Goal: Task Accomplishment & Management: Manage account settings

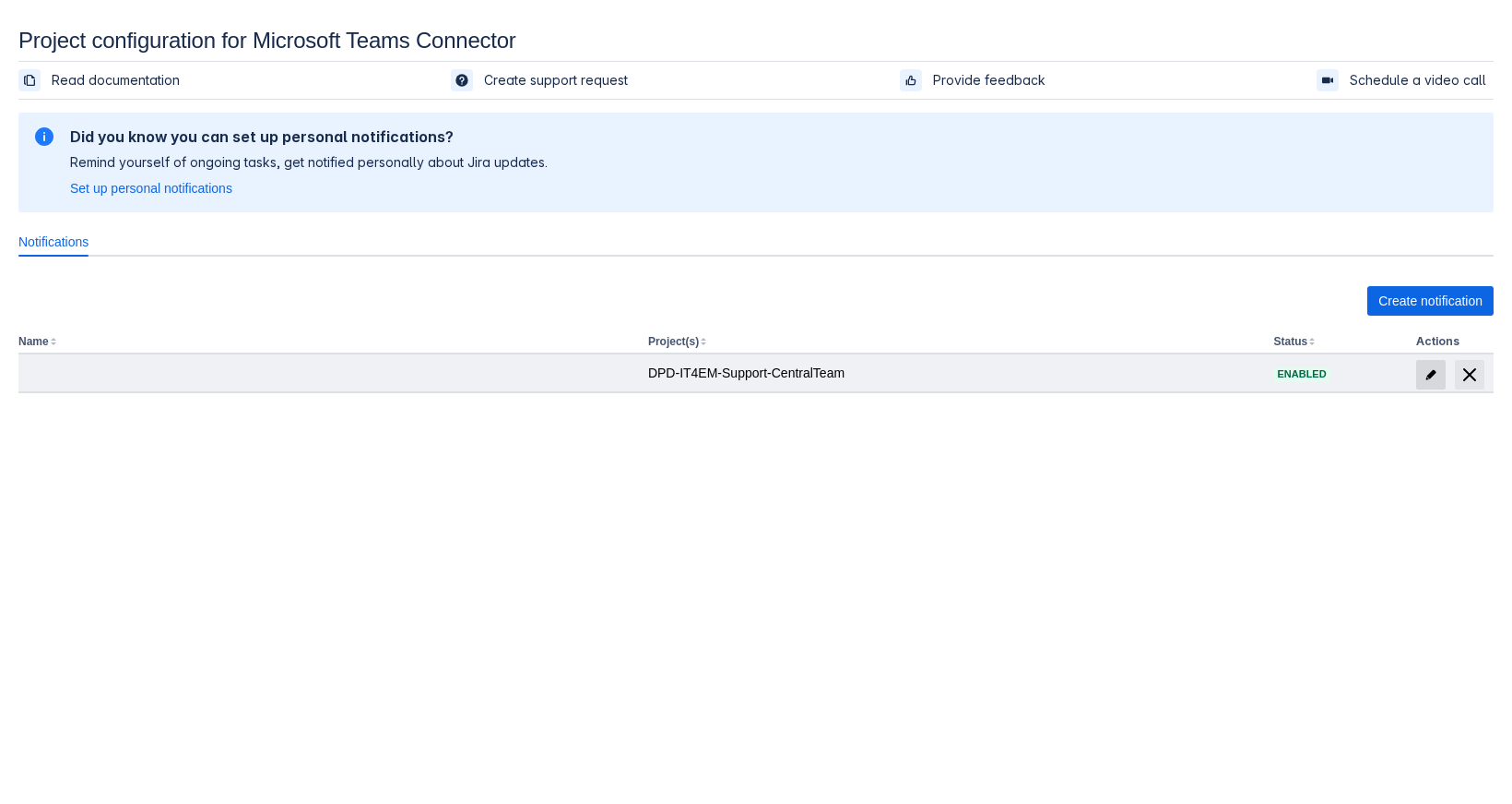
click at [1426, 360] on span "edit" at bounding box center [1430, 374] width 15 height 15
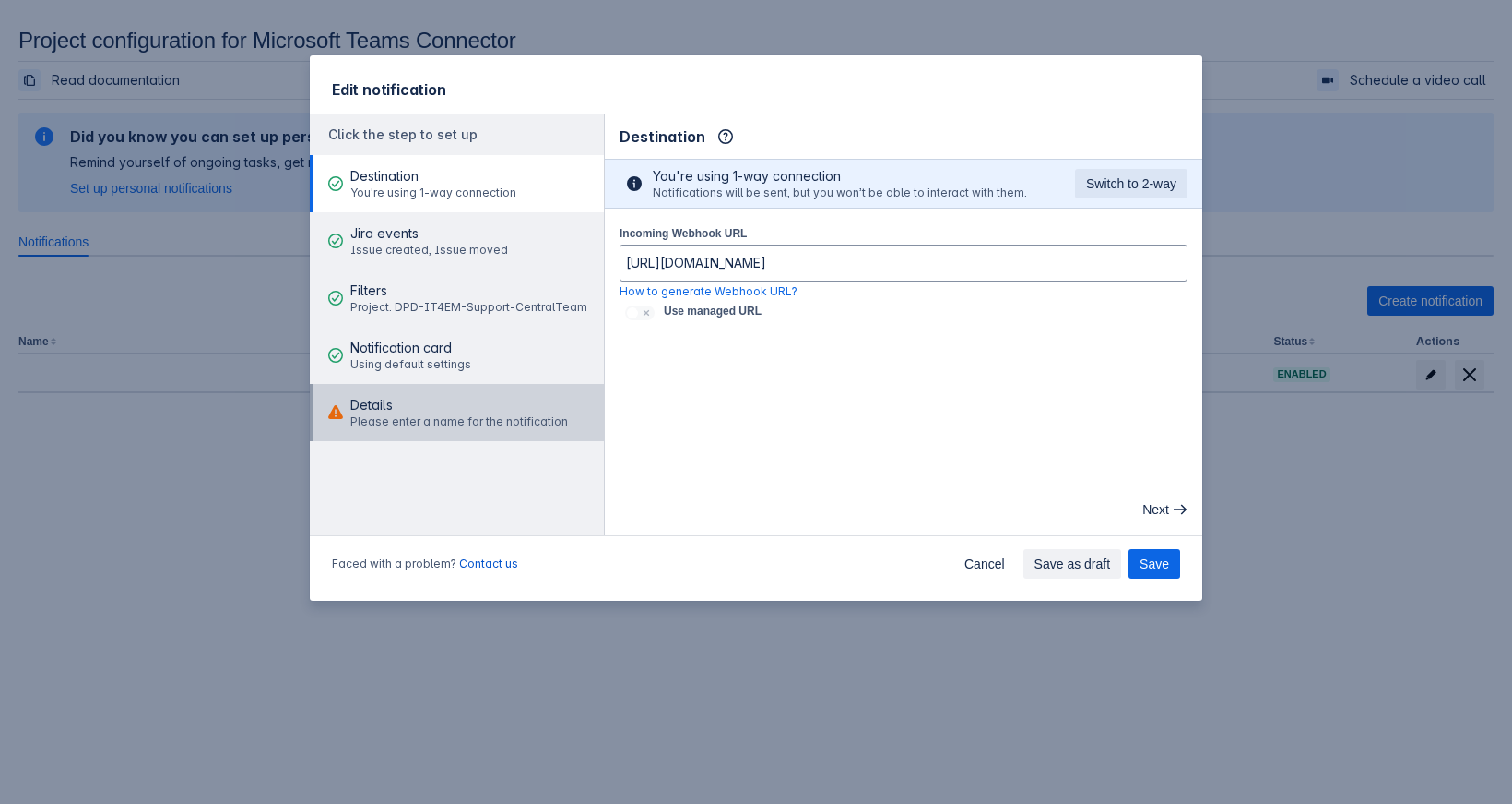
click at [547, 360] on span "Please enter a name for the notification" at bounding box center [459, 421] width 217 height 15
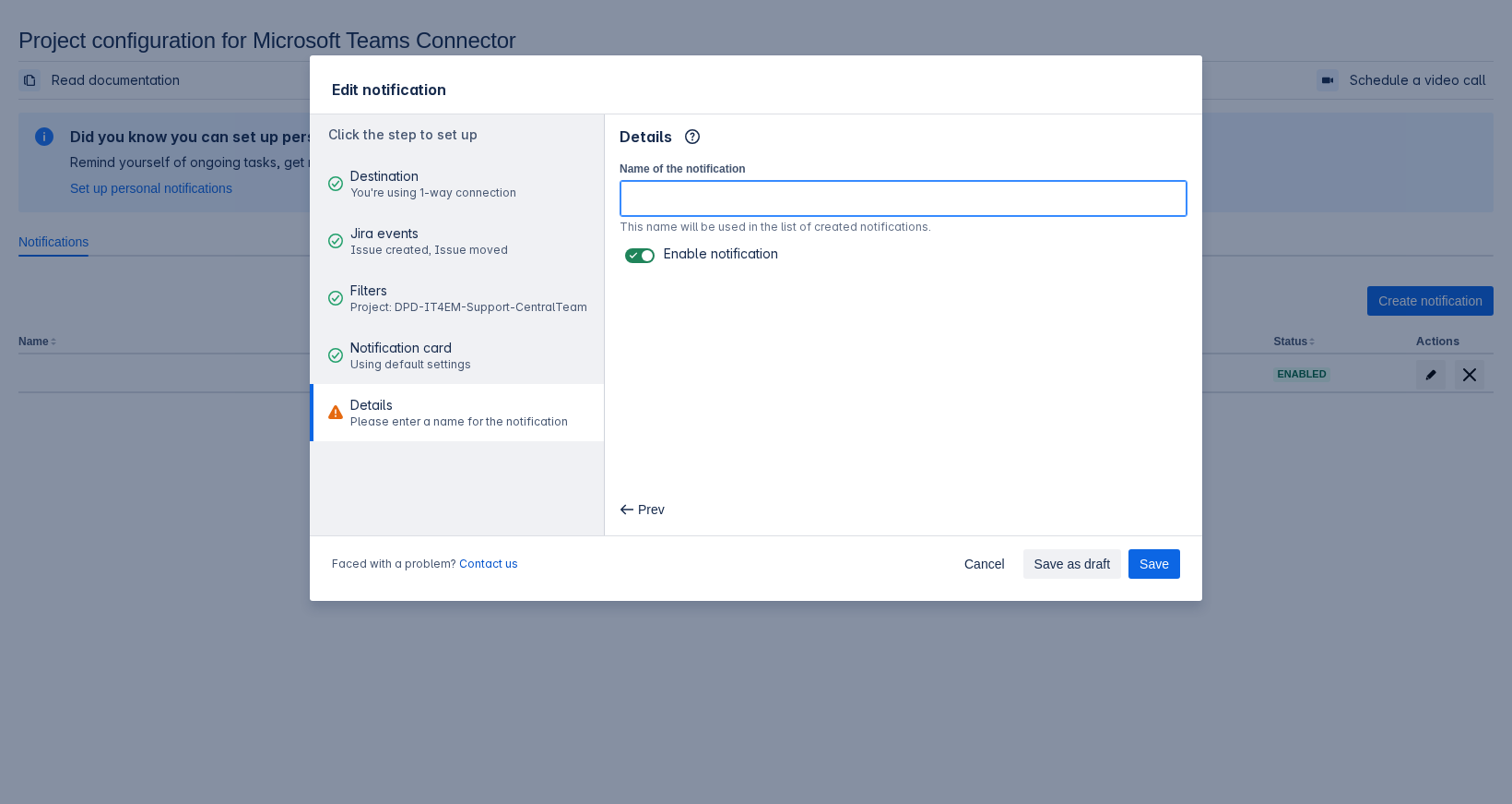
click at [769, 194] on input "Name of the notification" at bounding box center [903, 198] width 566 height 33
type input "DPDSUPCT regular"
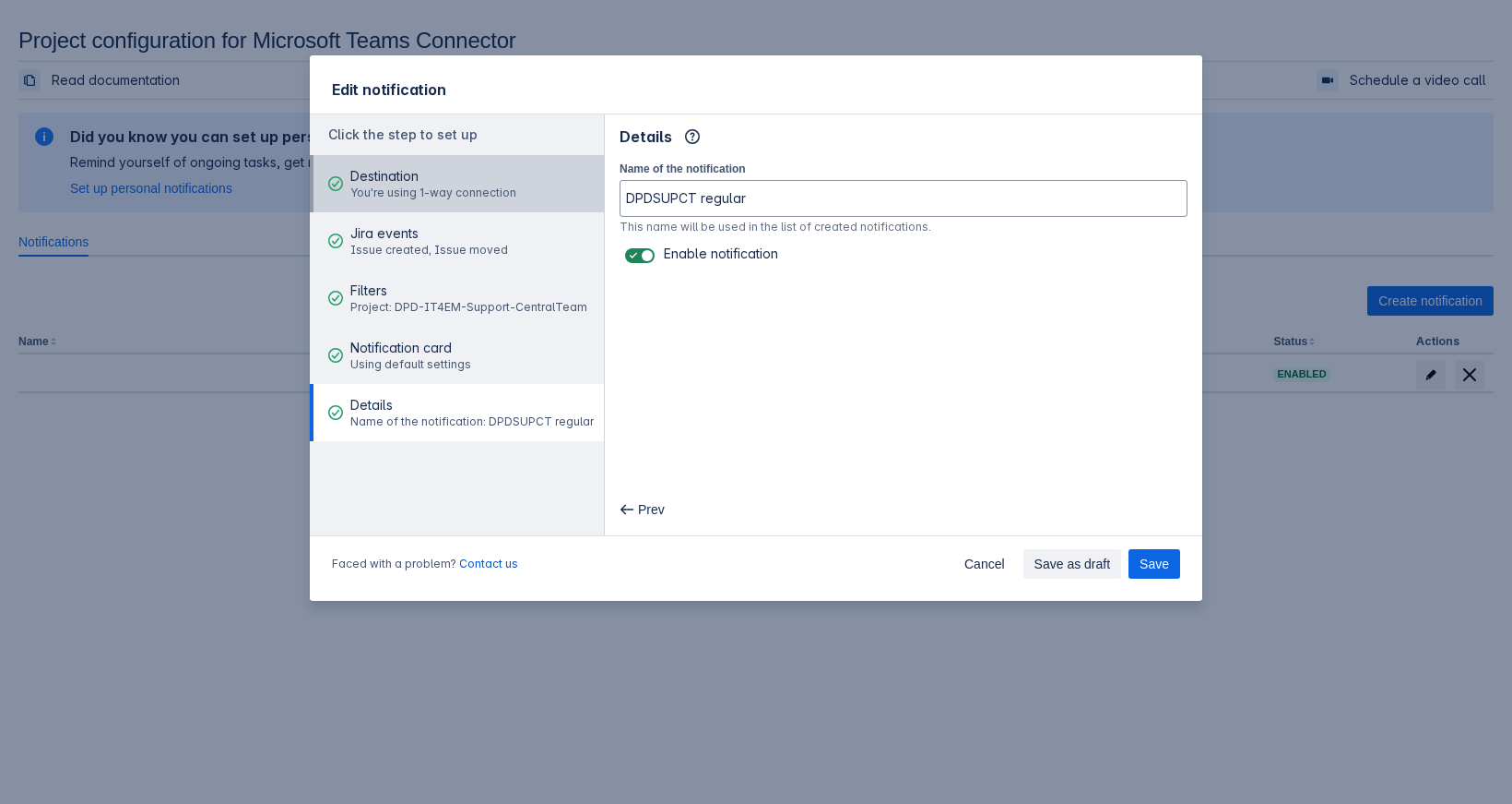
click at [476, 191] on span "You're using 1-way connection" at bounding box center [433, 192] width 166 height 15
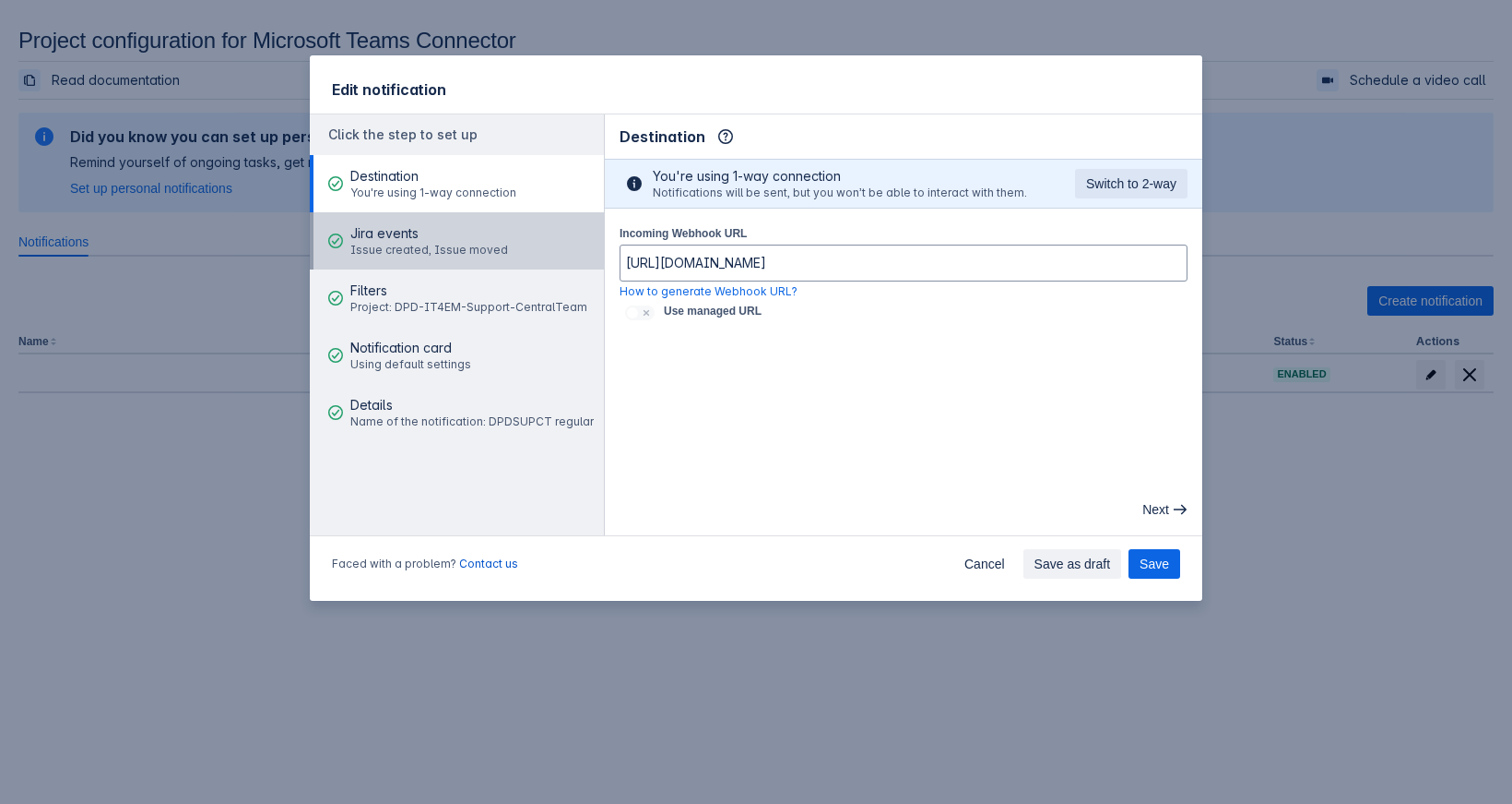
click at [495, 235] on span "Jira events" at bounding box center [429, 233] width 157 height 18
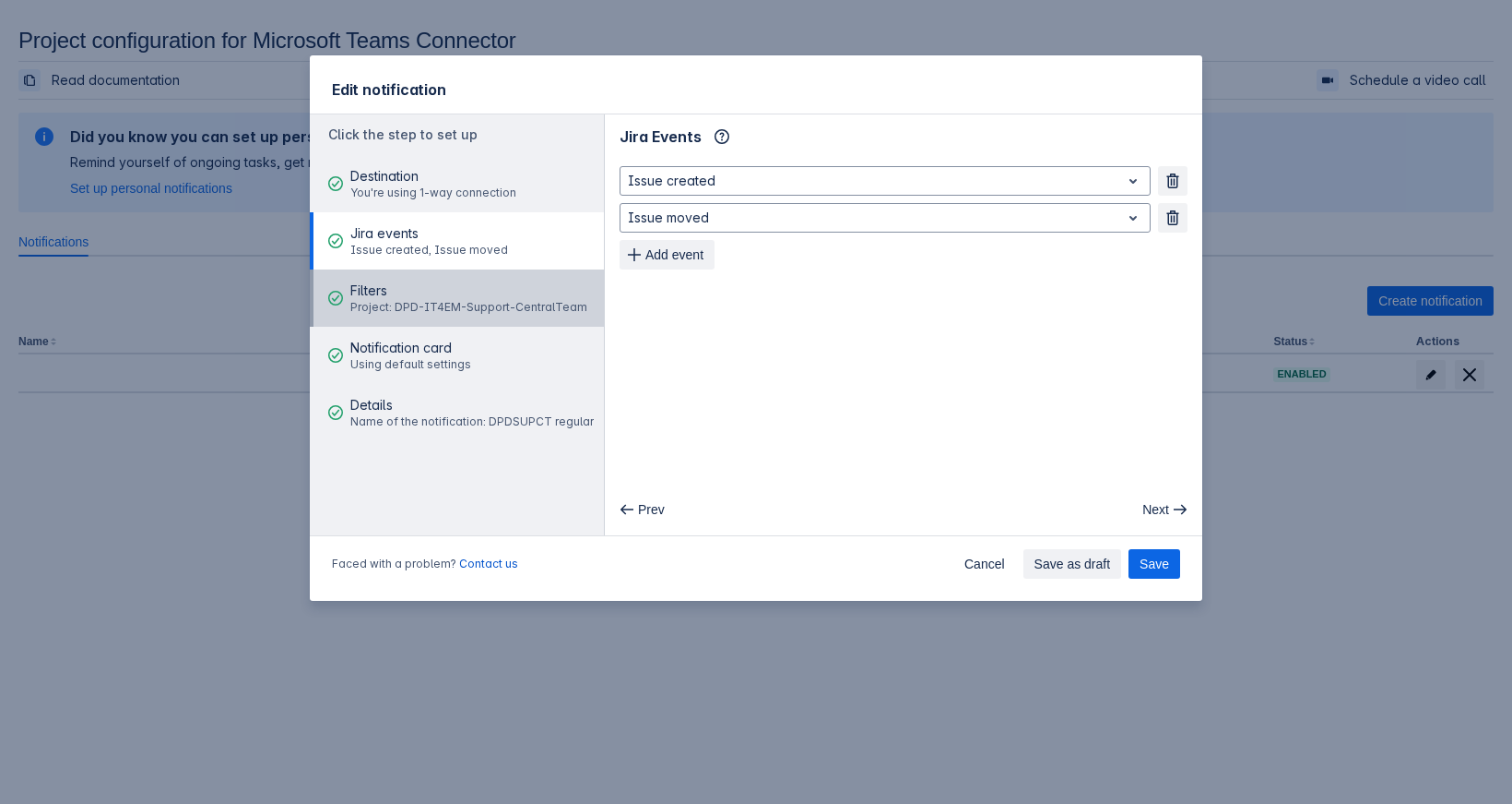
click at [490, 297] on span "Filters" at bounding box center [469, 290] width 237 height 18
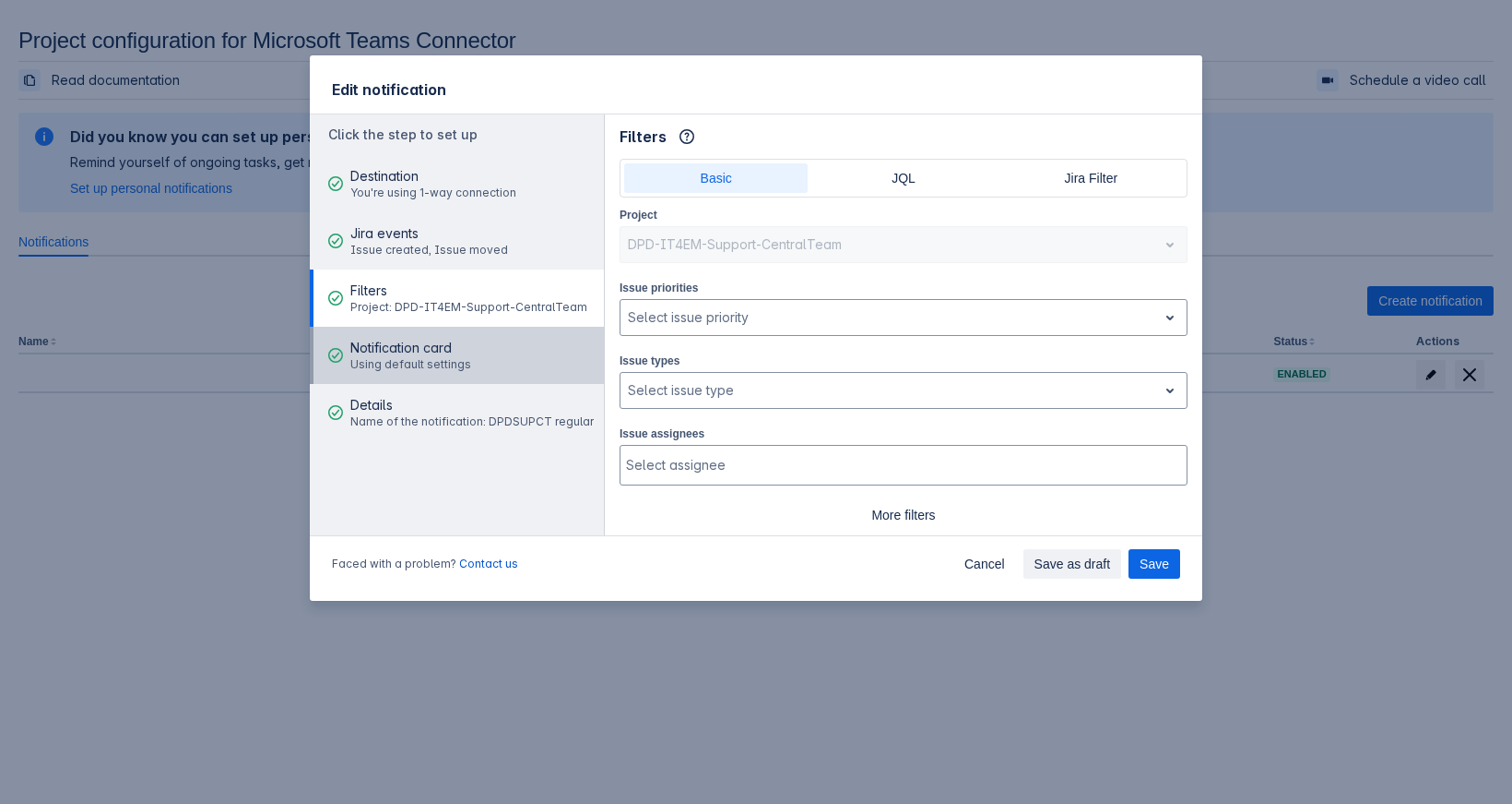
click at [488, 350] on button "Notification card Using default settings" at bounding box center [456, 354] width 294 height 57
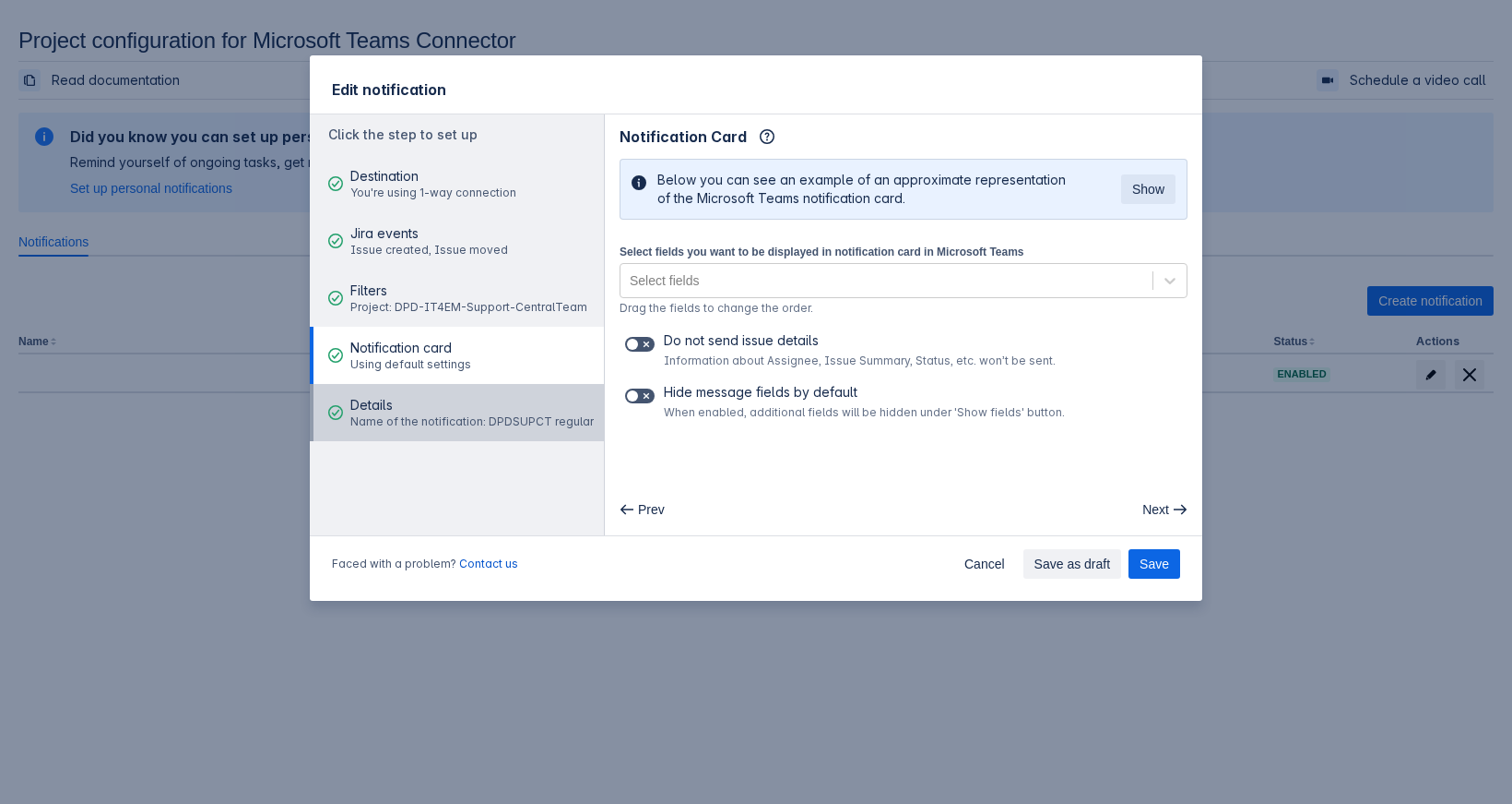
click at [468, 360] on span "Details" at bounding box center [472, 405] width 244 height 18
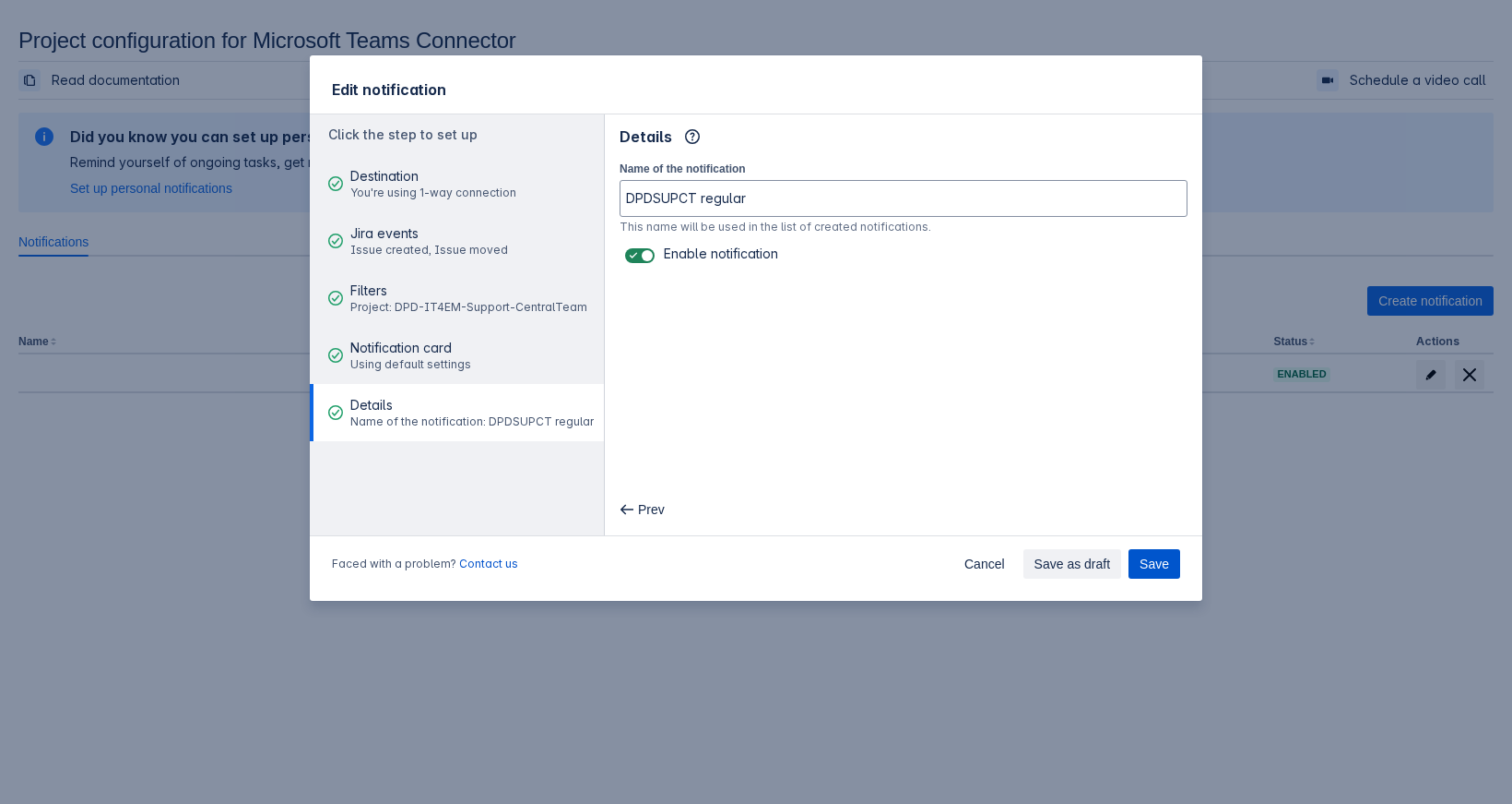
click at [1155, 360] on span "Save" at bounding box center [1154, 563] width 29 height 29
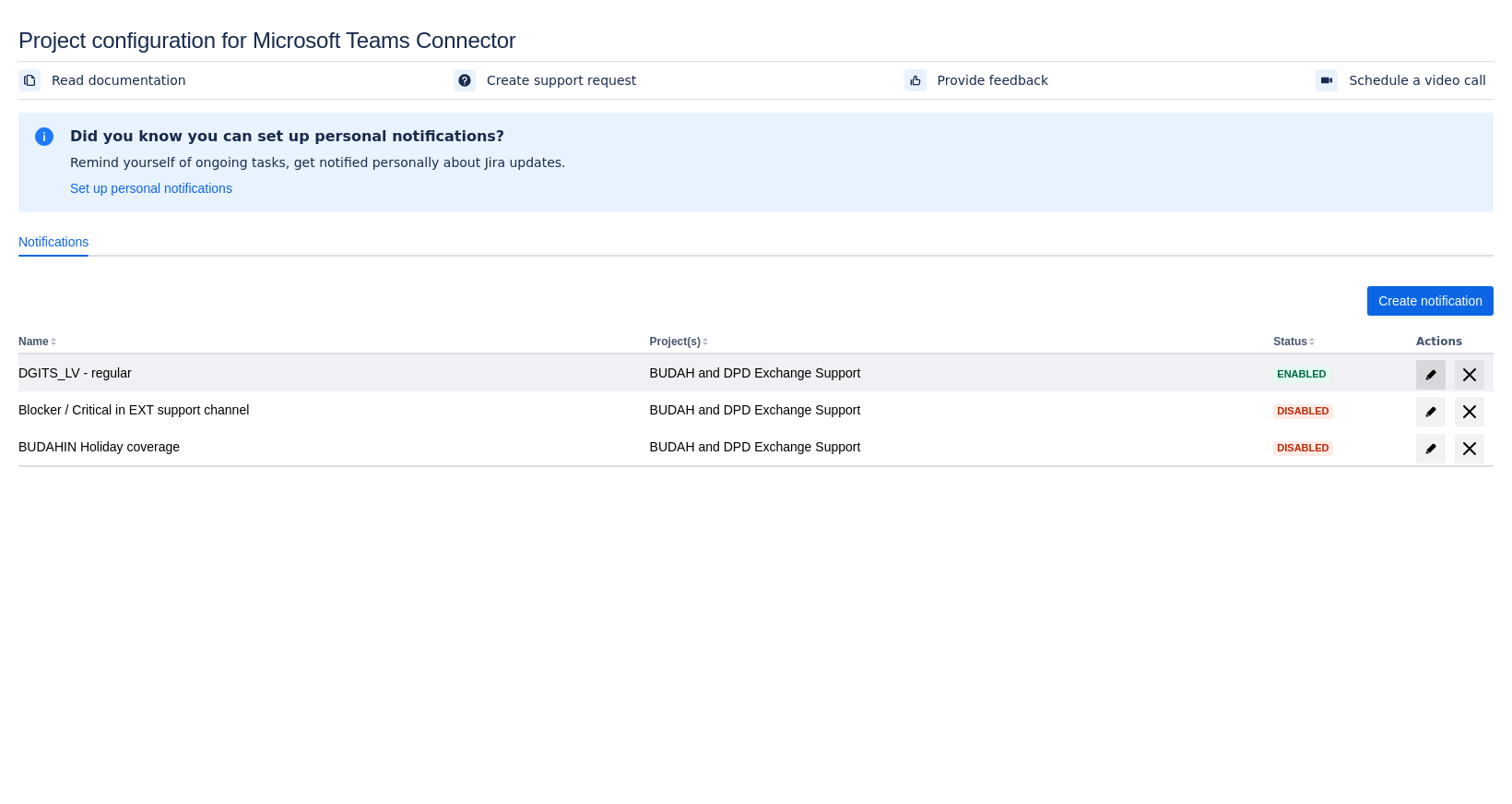
click at [1429, 378] on span "edit" at bounding box center [1430, 374] width 15 height 15
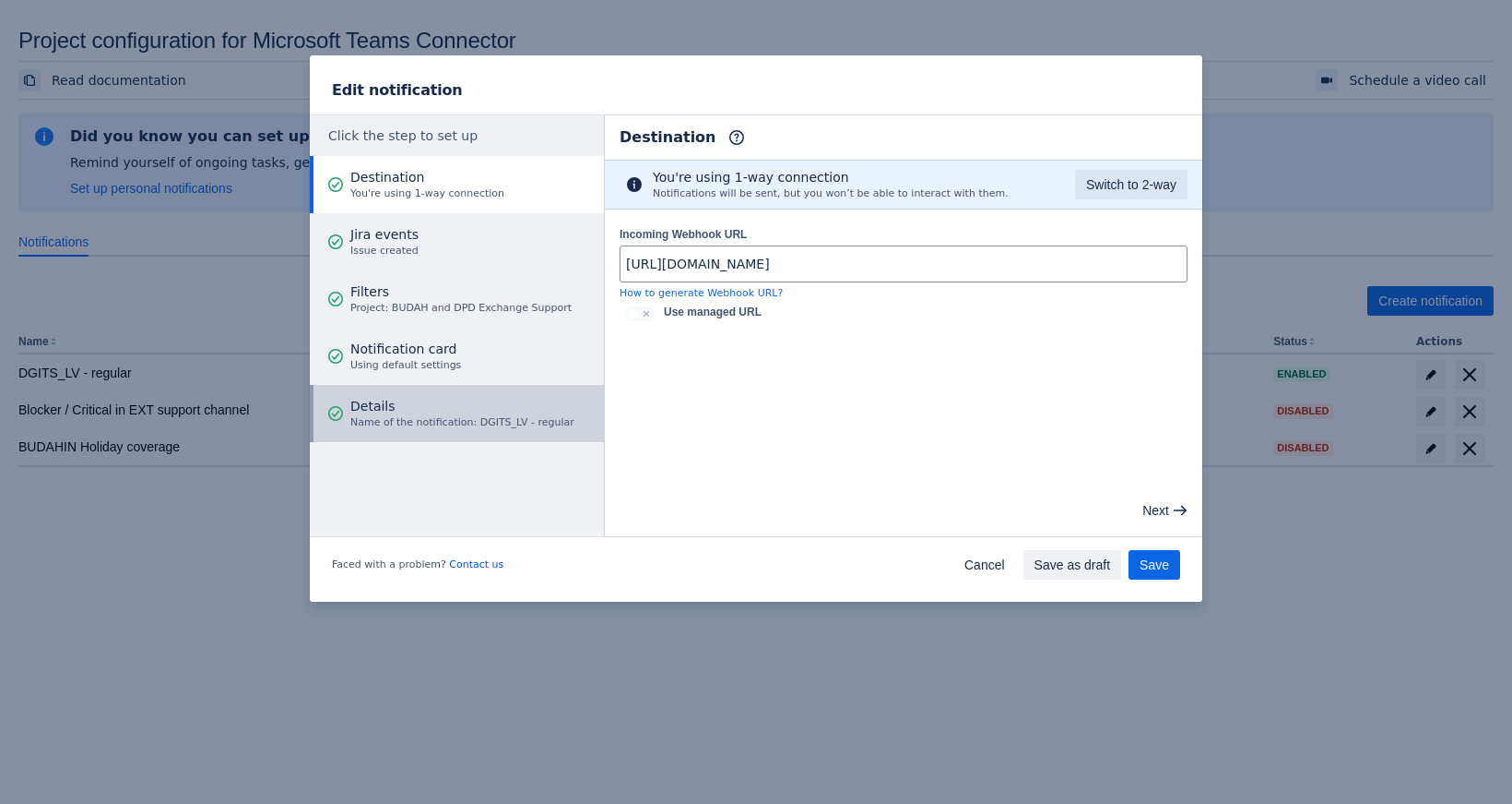
click at [504, 424] on span "Name of the notification: DGITS_LV - regular" at bounding box center [462, 422] width 224 height 15
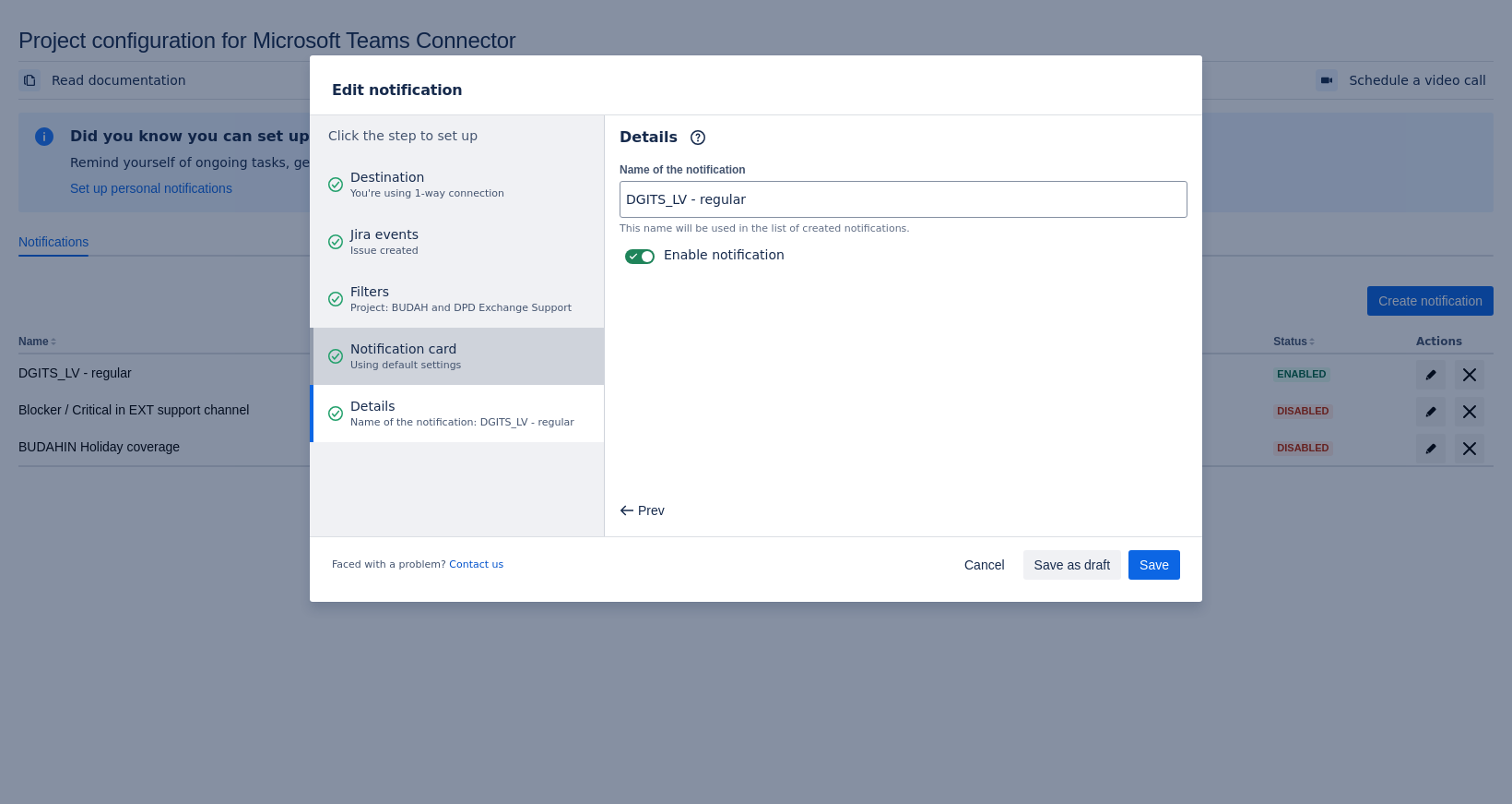
click at [503, 376] on button "Notification card Using default settings" at bounding box center [456, 355] width 294 height 57
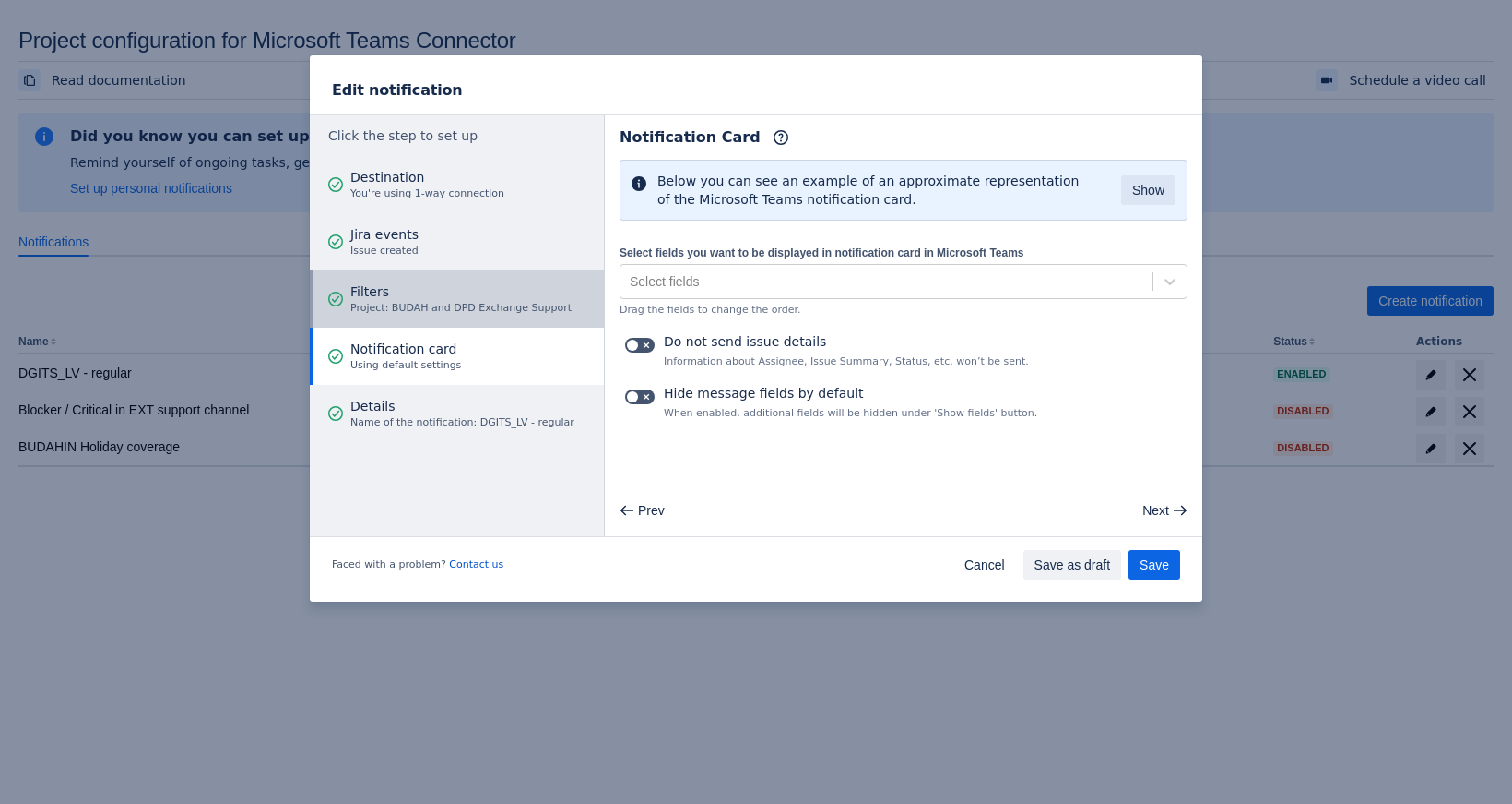
click at [514, 313] on span "Project: BUDAH and DPD Exchange Support" at bounding box center [461, 308] width 221 height 15
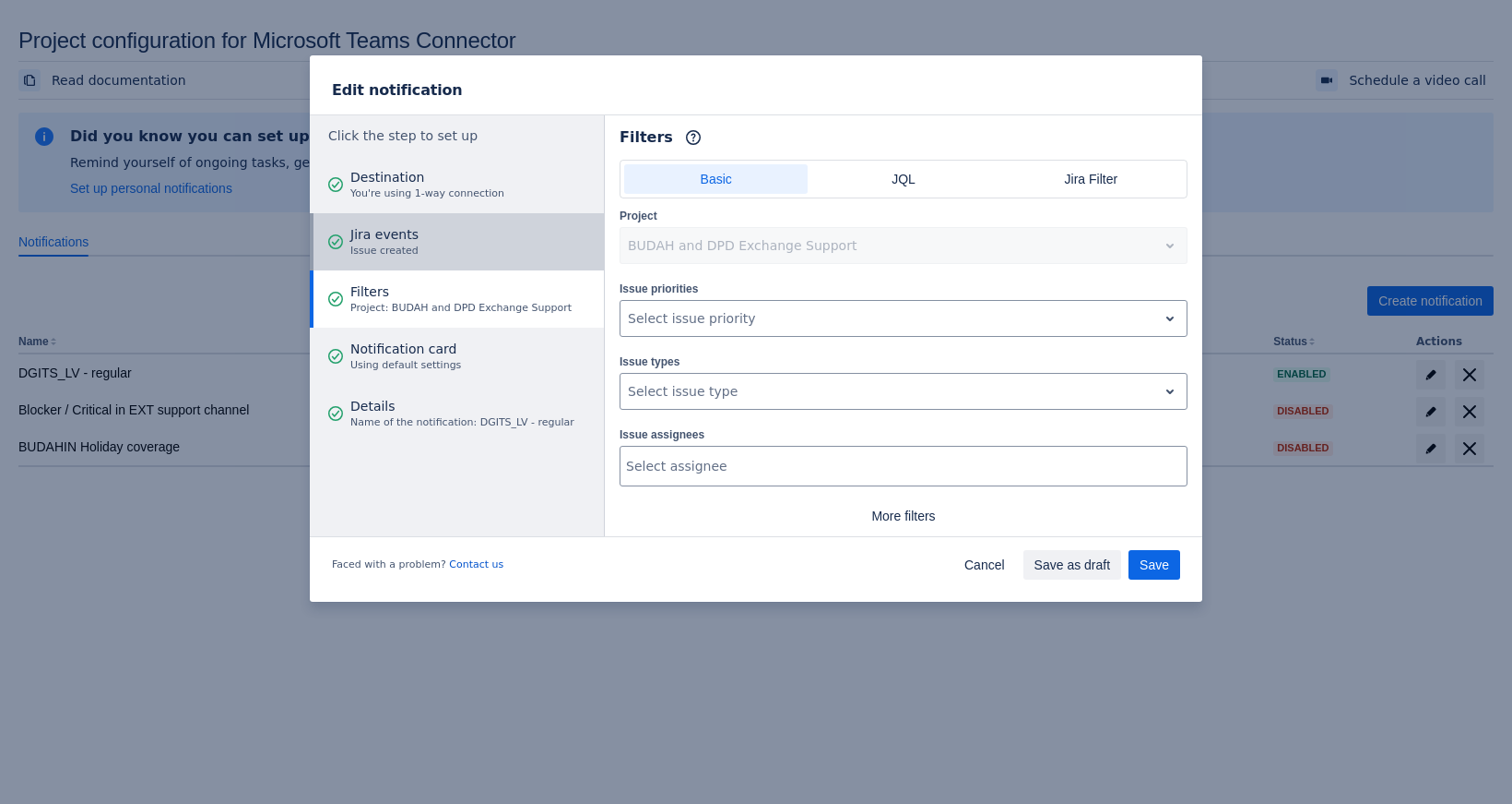
click at [513, 241] on button "Jira events Issue created" at bounding box center [456, 241] width 294 height 57
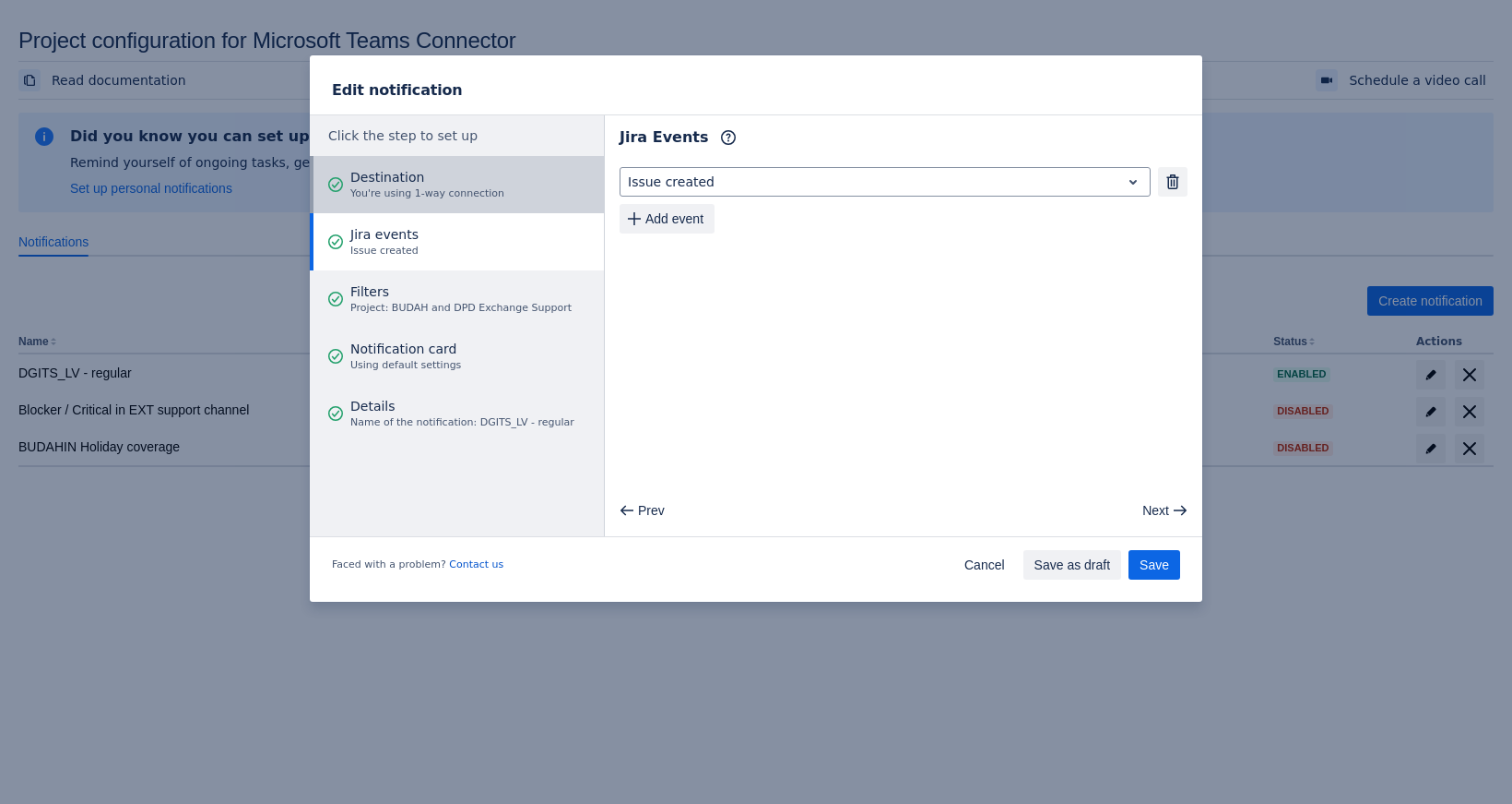
click at [509, 203] on button "Destination You're using 1-way connection" at bounding box center [456, 184] width 294 height 57
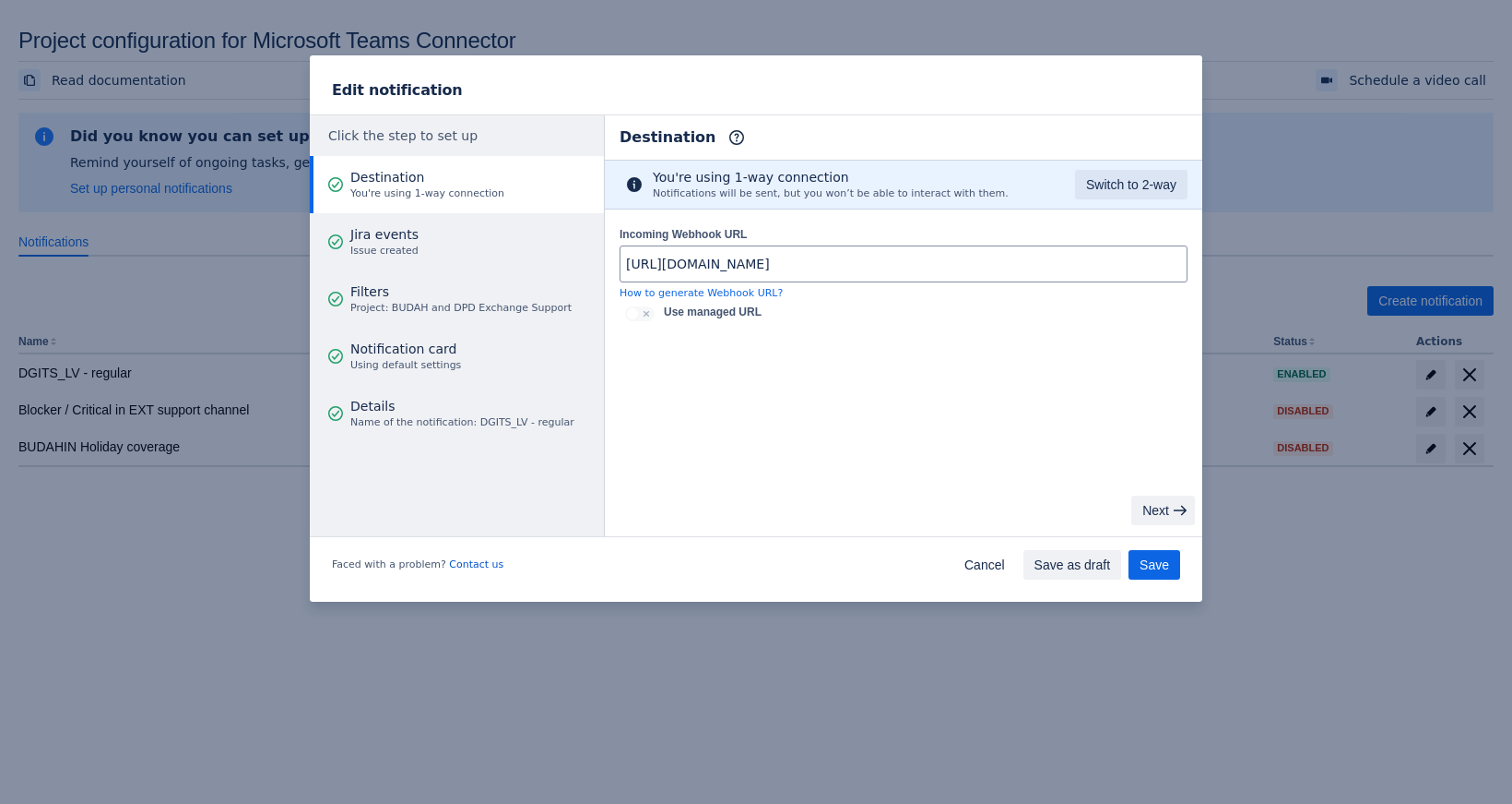
click at [1173, 516] on span "button" at bounding box center [1180, 510] width 15 height 15
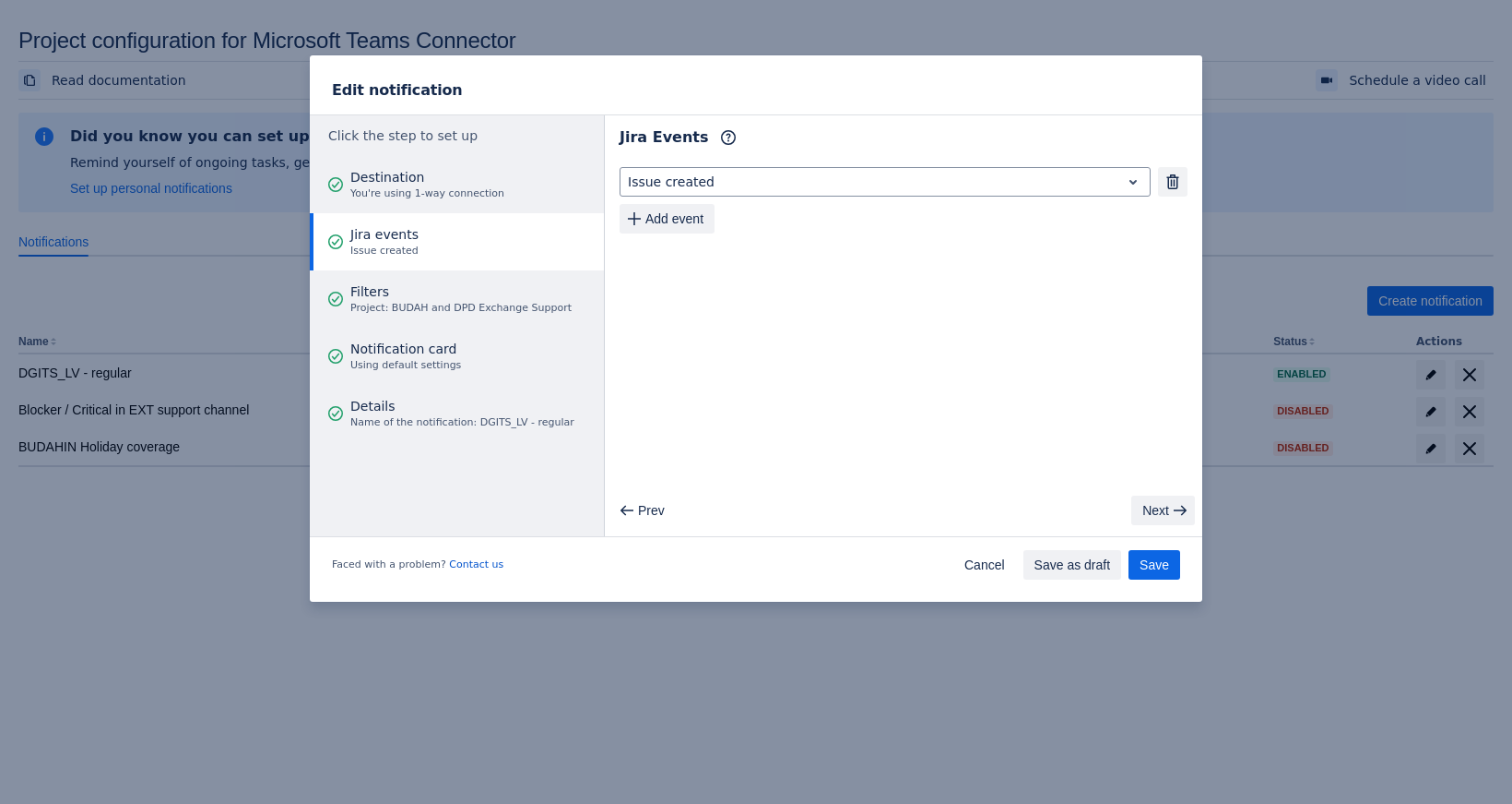
click at [1173, 513] on span "button" at bounding box center [1180, 510] width 15 height 15
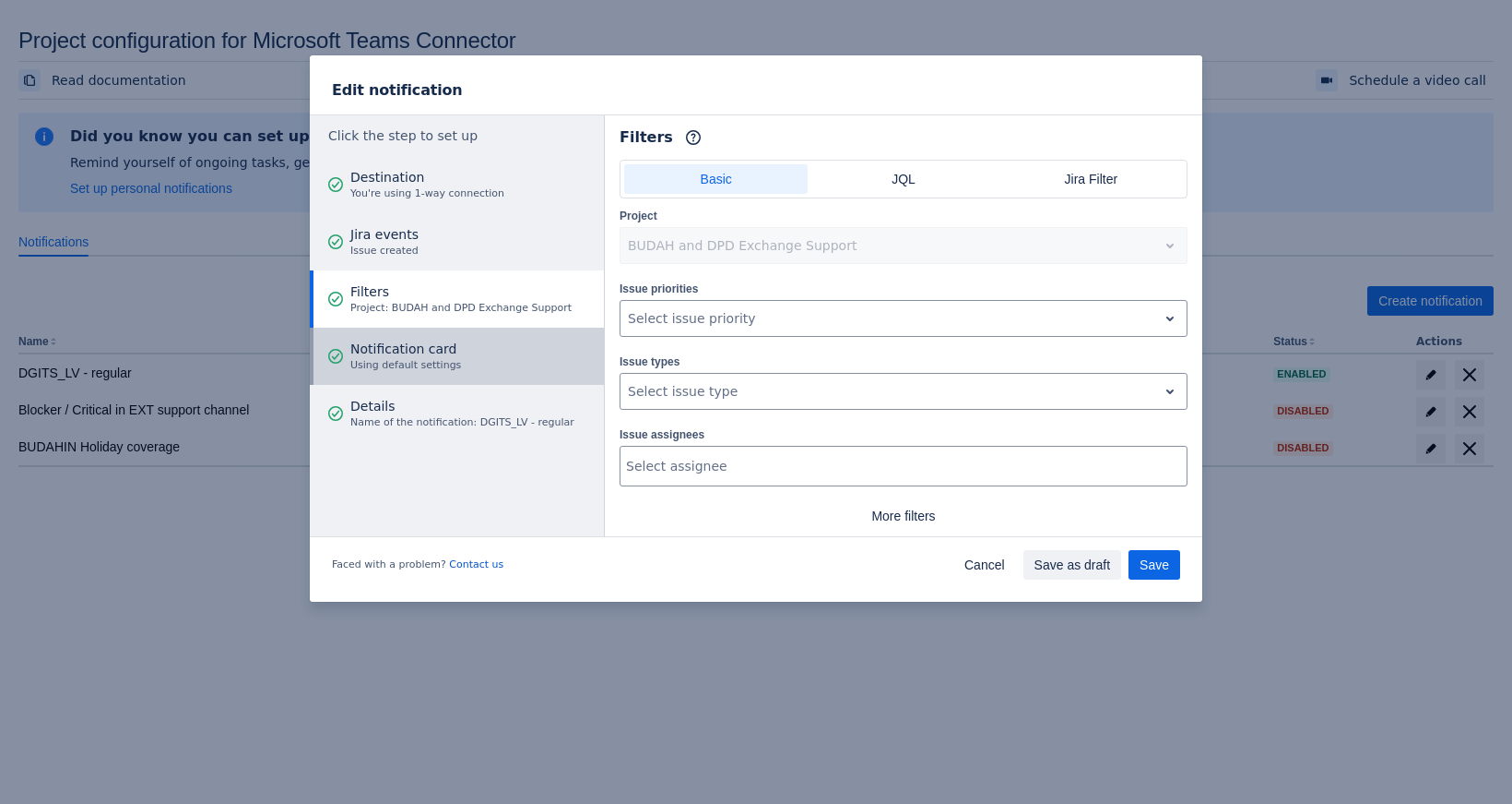
click at [530, 363] on button "Notification card Using default settings" at bounding box center [456, 355] width 294 height 57
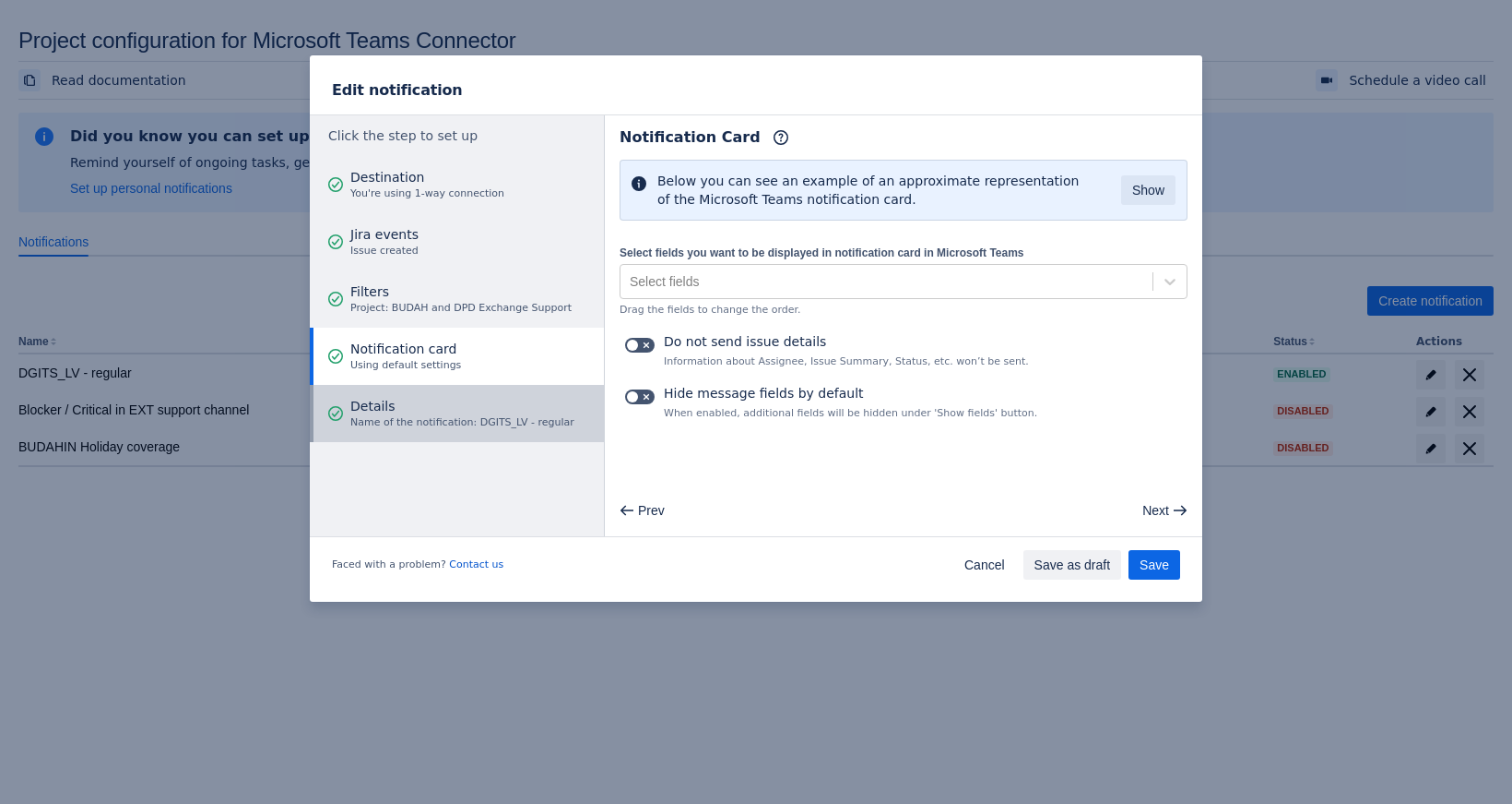
click at [436, 425] on span "Name of the notification: DGITS_LV - regular" at bounding box center [462, 422] width 224 height 15
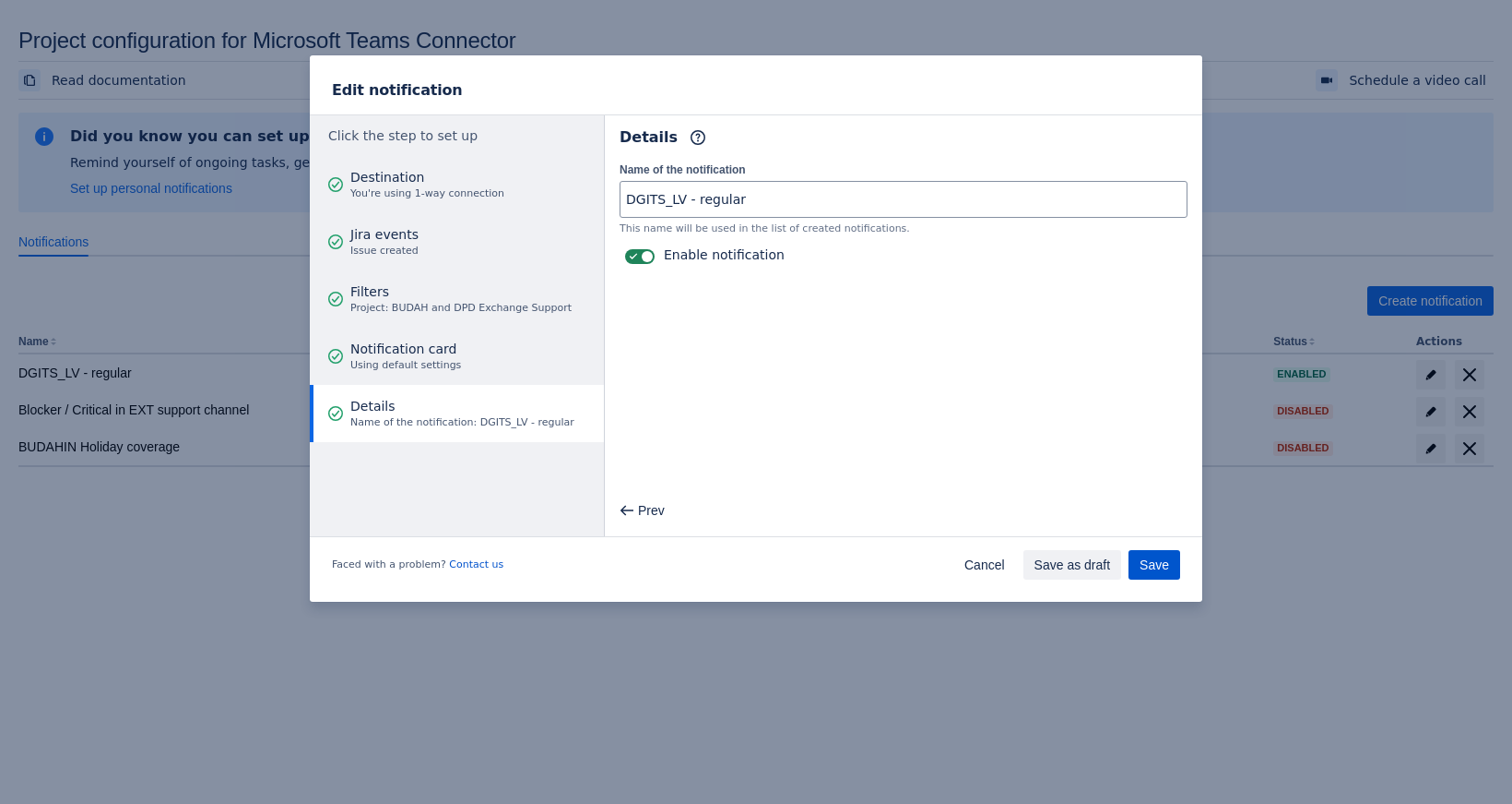
click at [1152, 561] on span "Save" at bounding box center [1154, 564] width 29 height 29
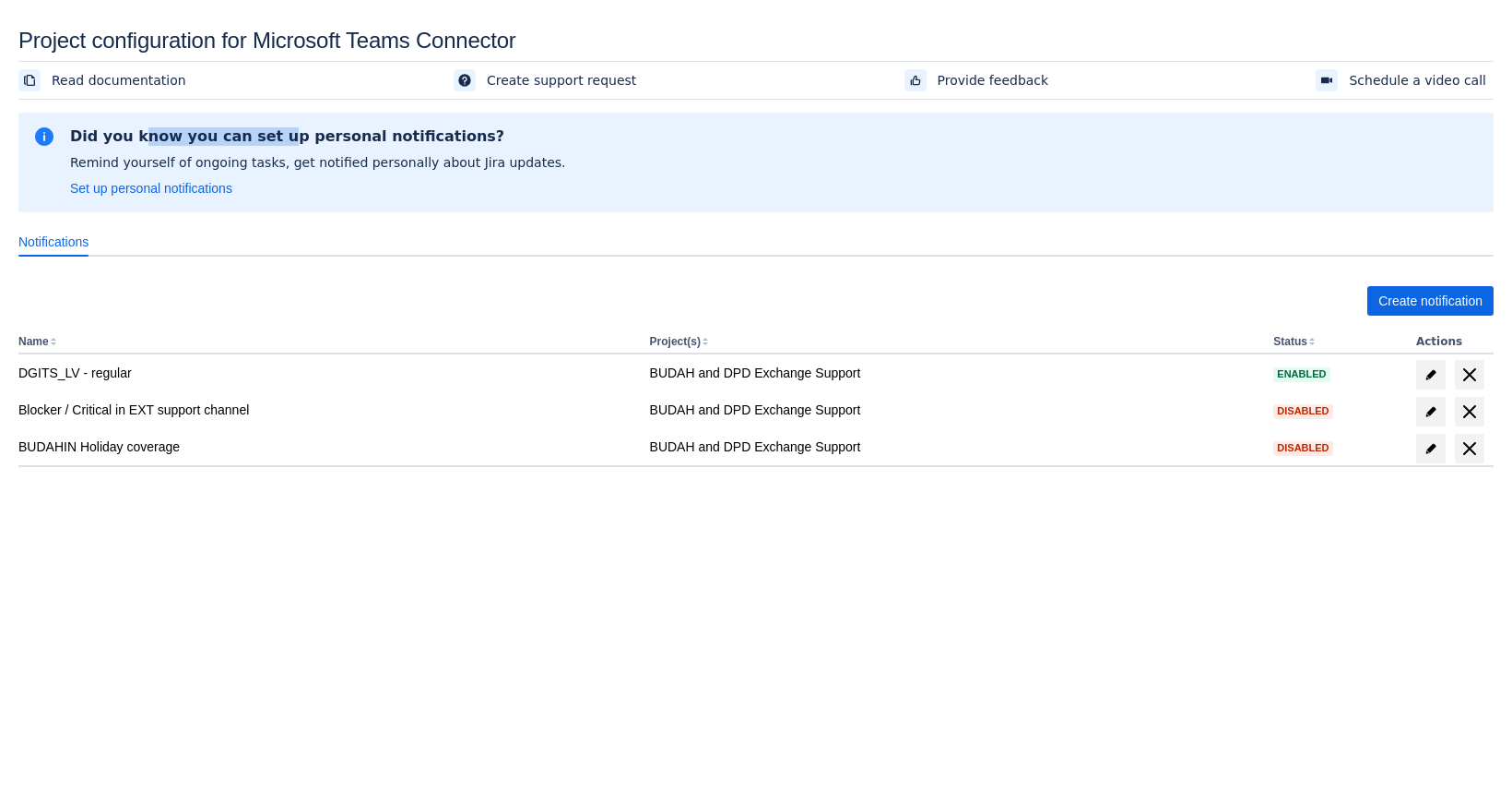
drag, startPoint x: 167, startPoint y: 139, endPoint x: 256, endPoint y: 148, distance: 89.5
click at [256, 148] on div "Did you know you can set up personal notifications? Remind yourself of ongoing …" at bounding box center [317, 162] width 496 height 70
click at [259, 163] on p "Remind yourself of ongoing tasks, get notified personally about Jira updates." at bounding box center [317, 162] width 496 height 18
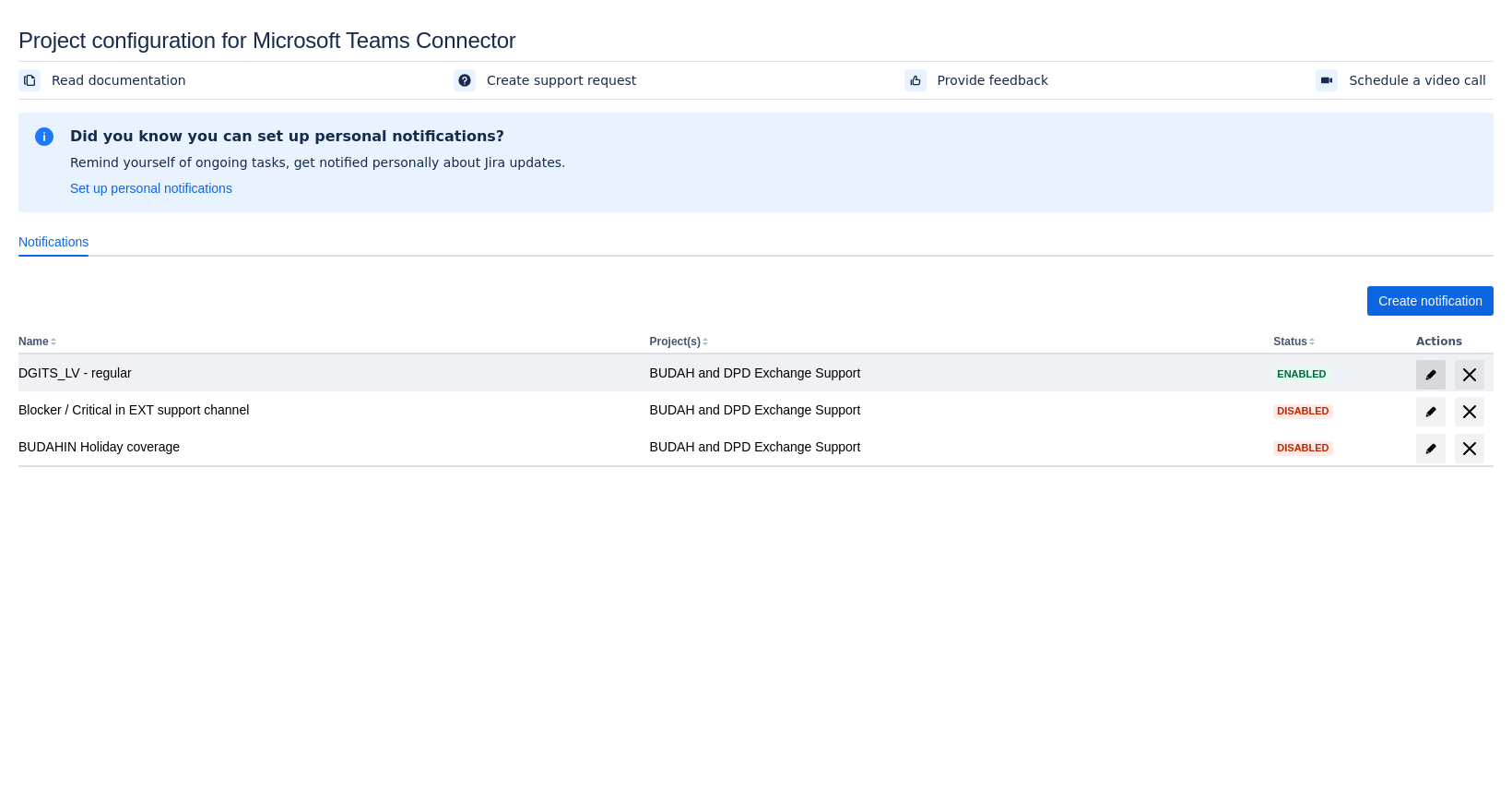
click at [1428, 386] on span at bounding box center [1430, 375] width 29 height 29
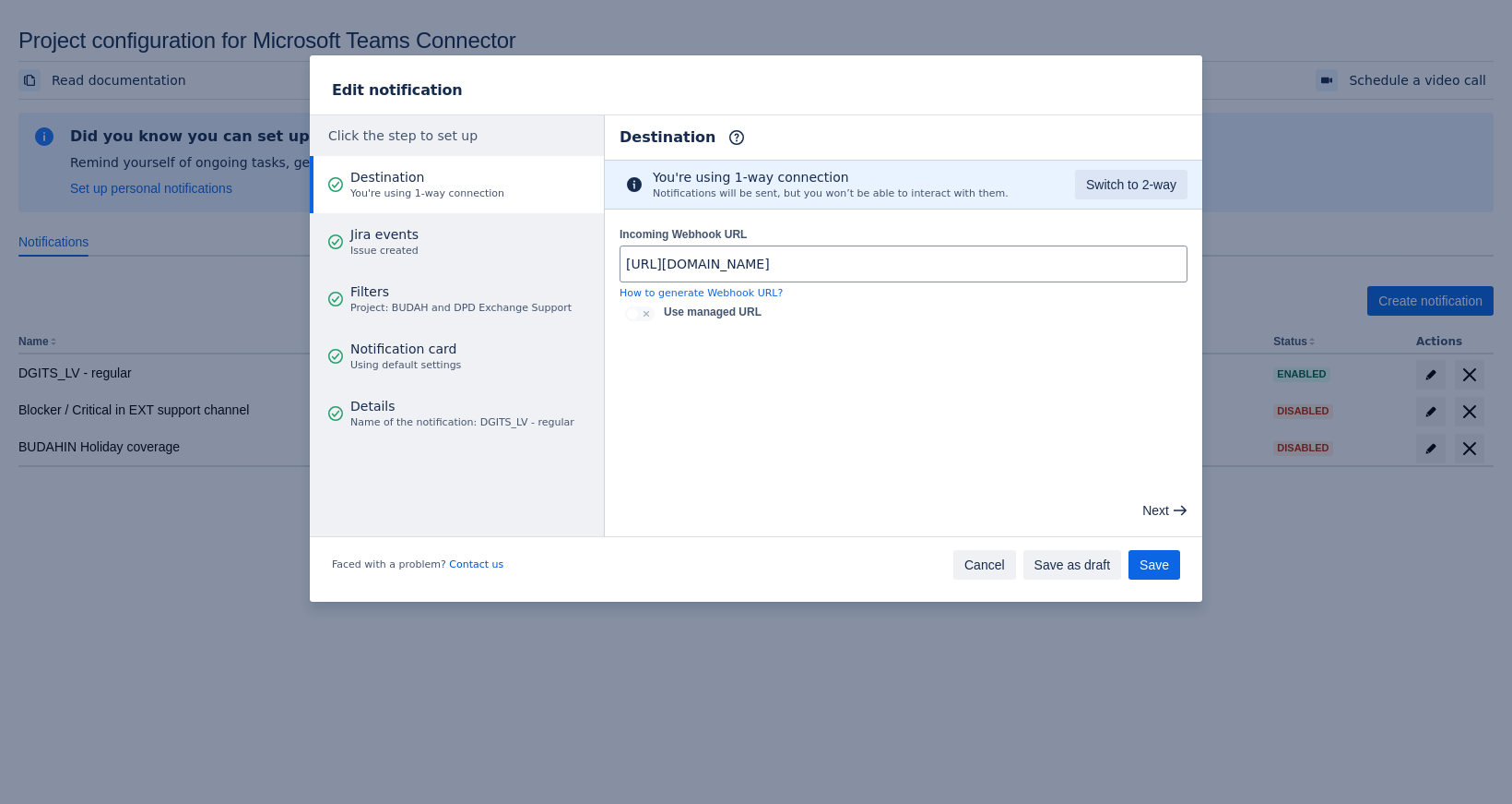
click at [982, 565] on span "Cancel" at bounding box center [985, 564] width 41 height 29
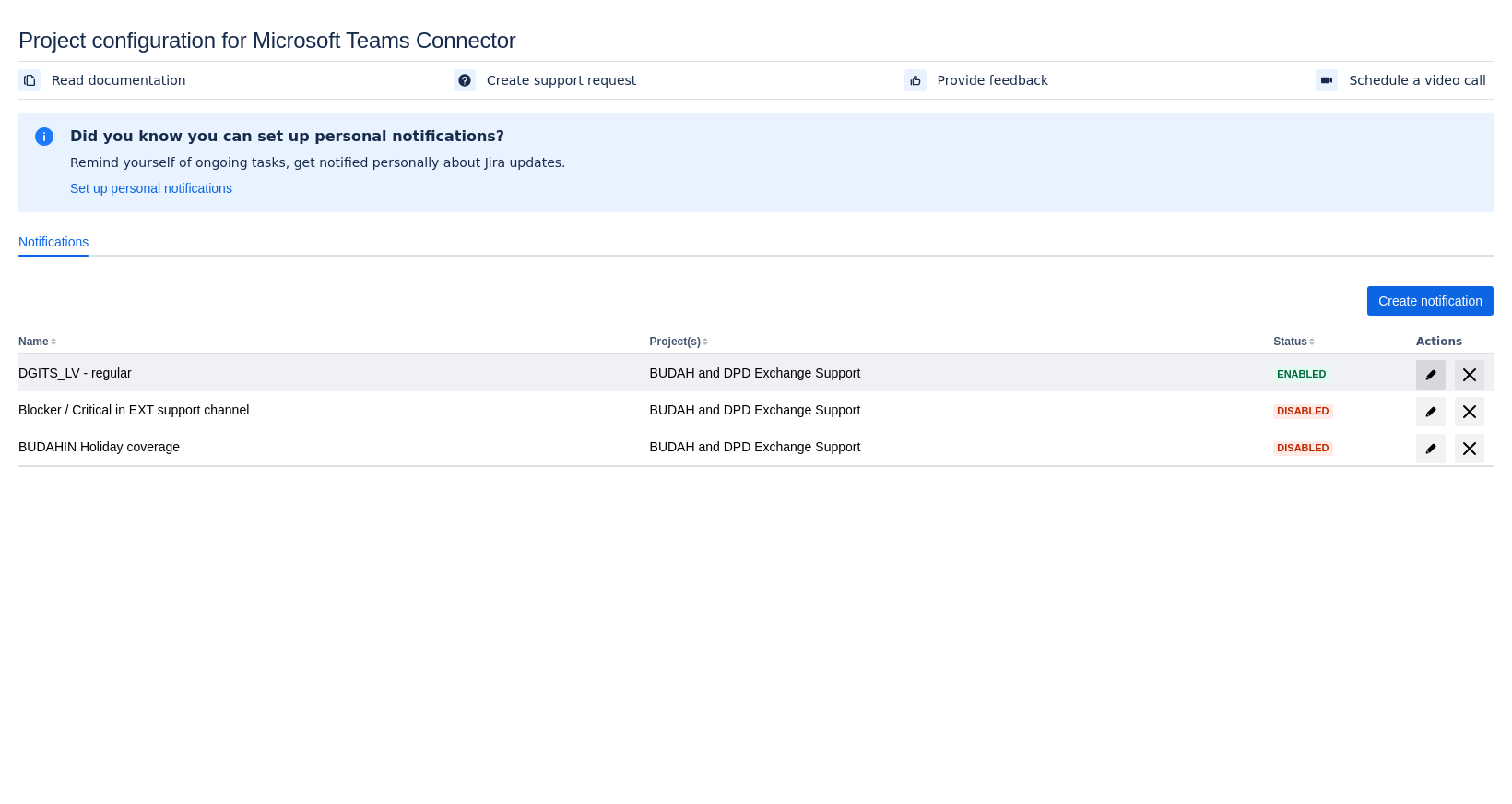
click at [1429, 372] on span "edit" at bounding box center [1430, 374] width 15 height 15
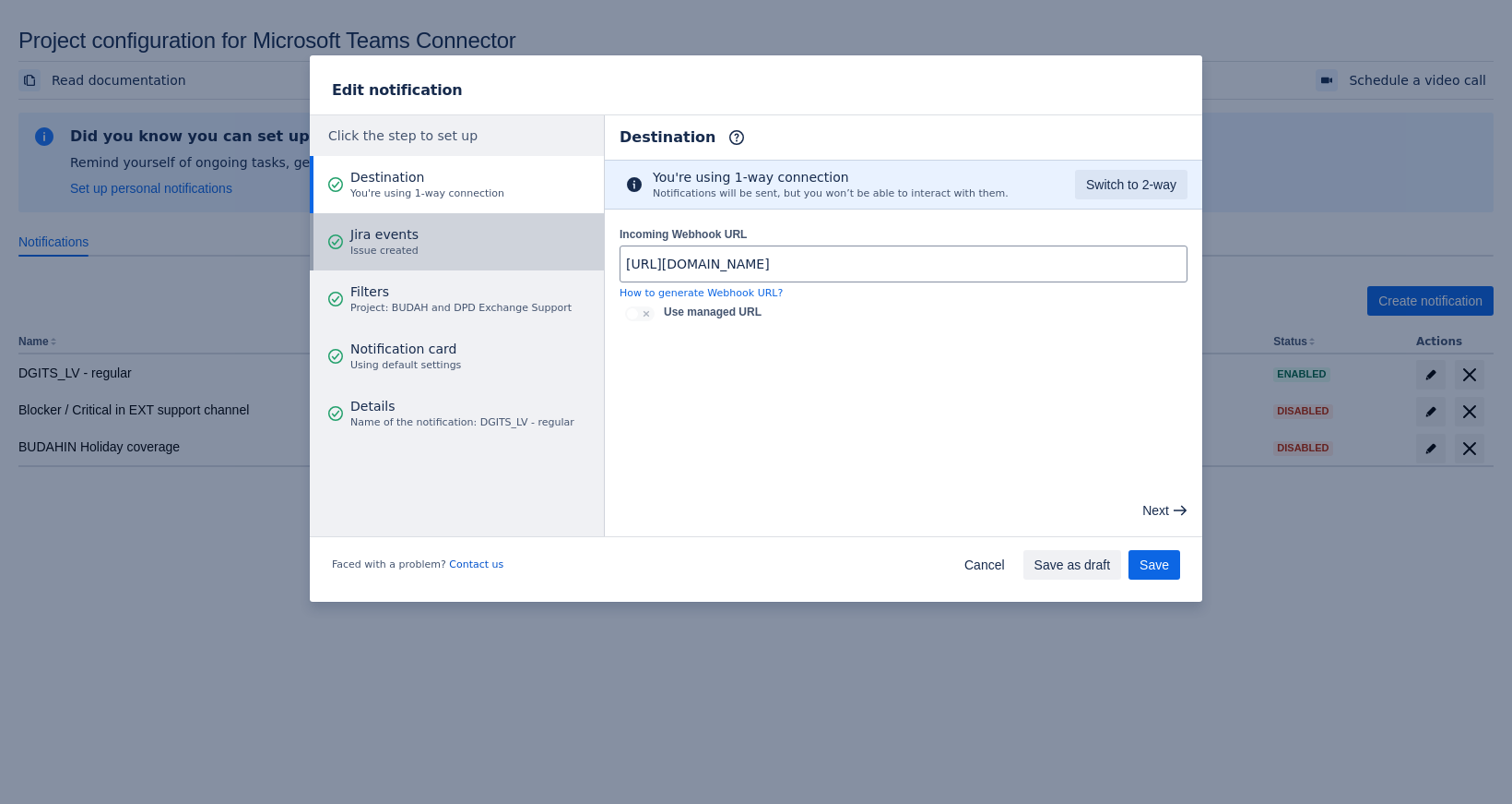
click at [444, 246] on button "Jira events Issue created" at bounding box center [456, 241] width 294 height 57
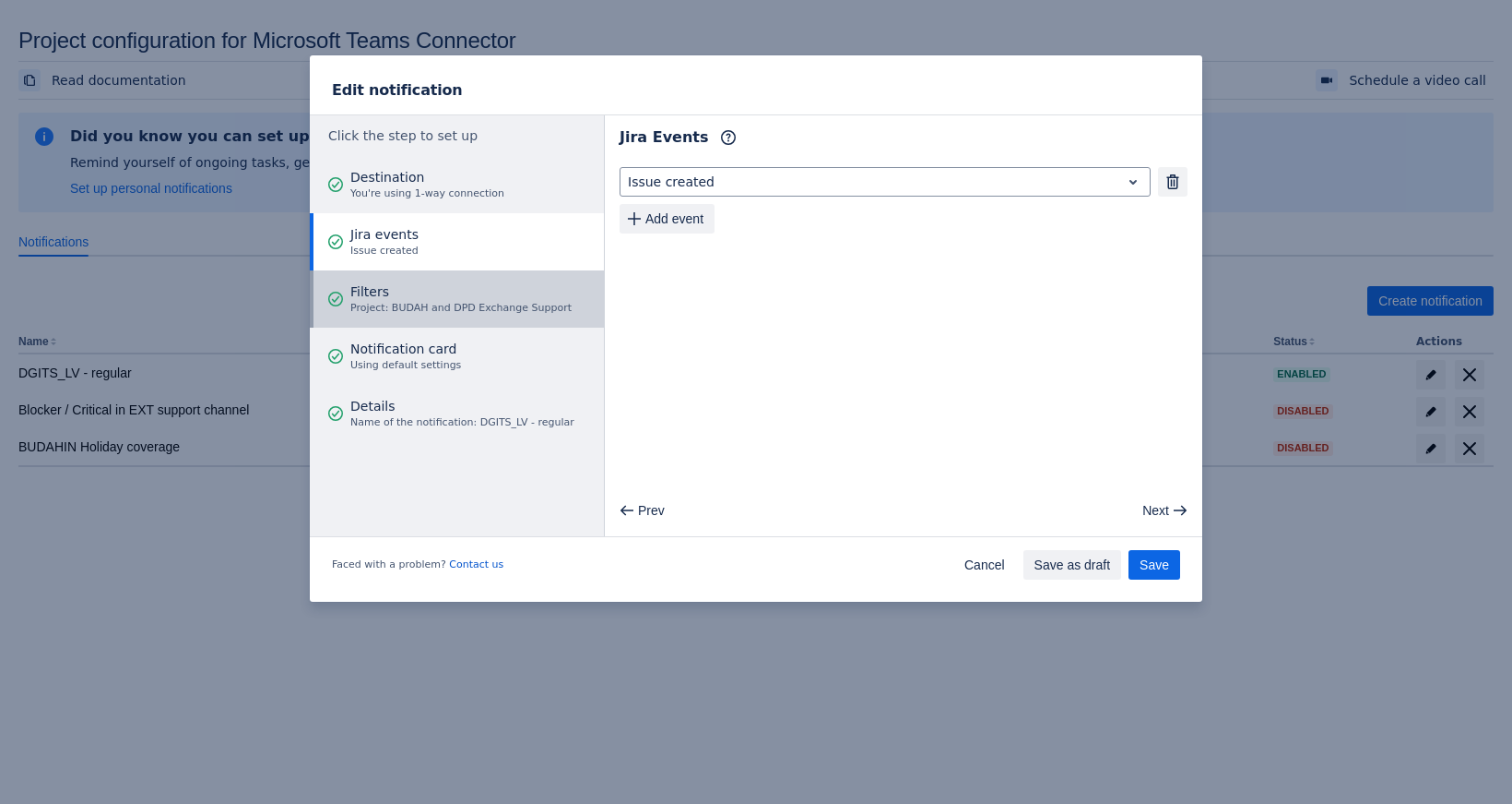
click at [444, 296] on span "Filters" at bounding box center [461, 291] width 221 height 18
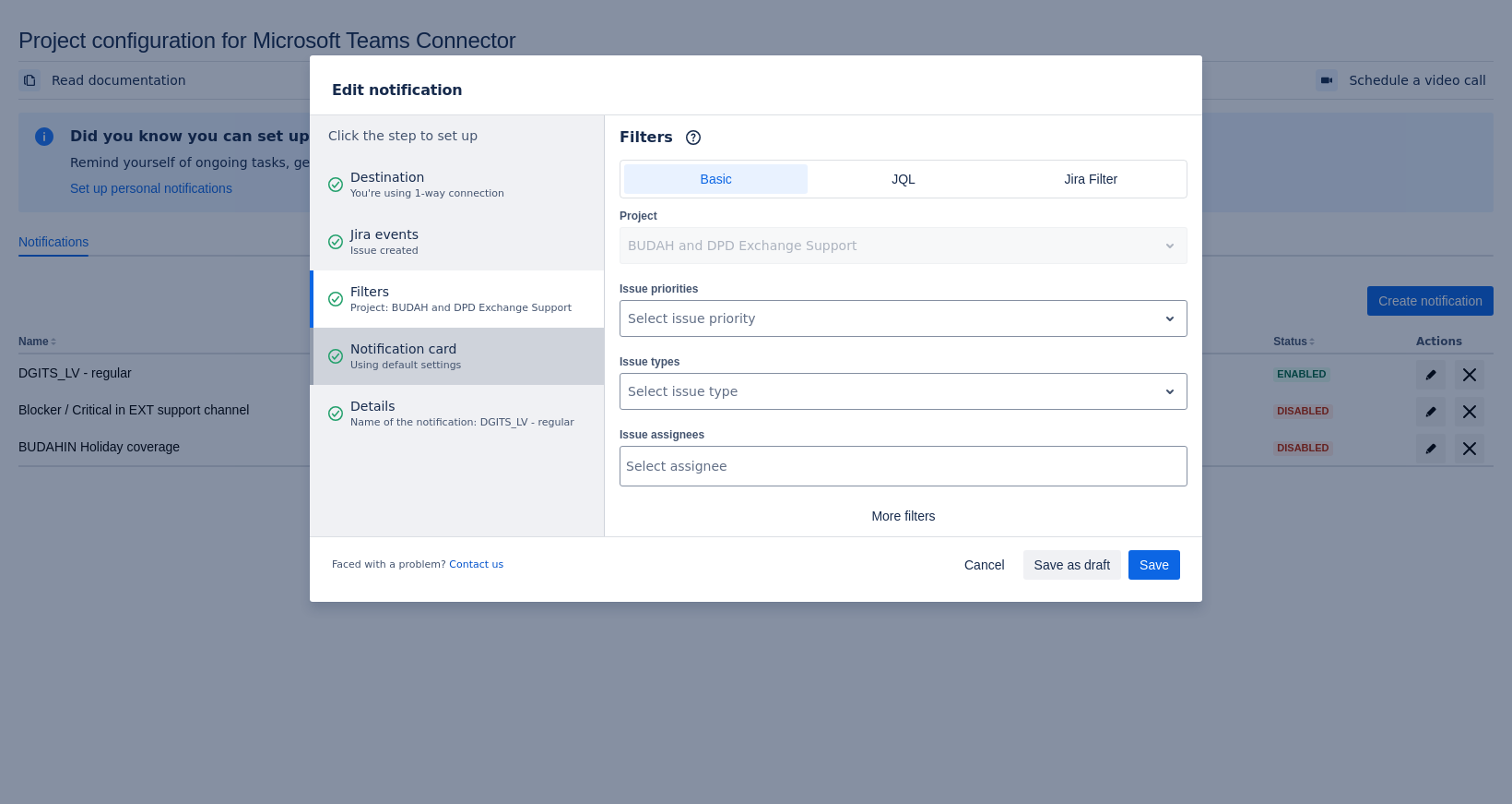
click at [472, 341] on button "Notification card Using default settings" at bounding box center [456, 355] width 294 height 57
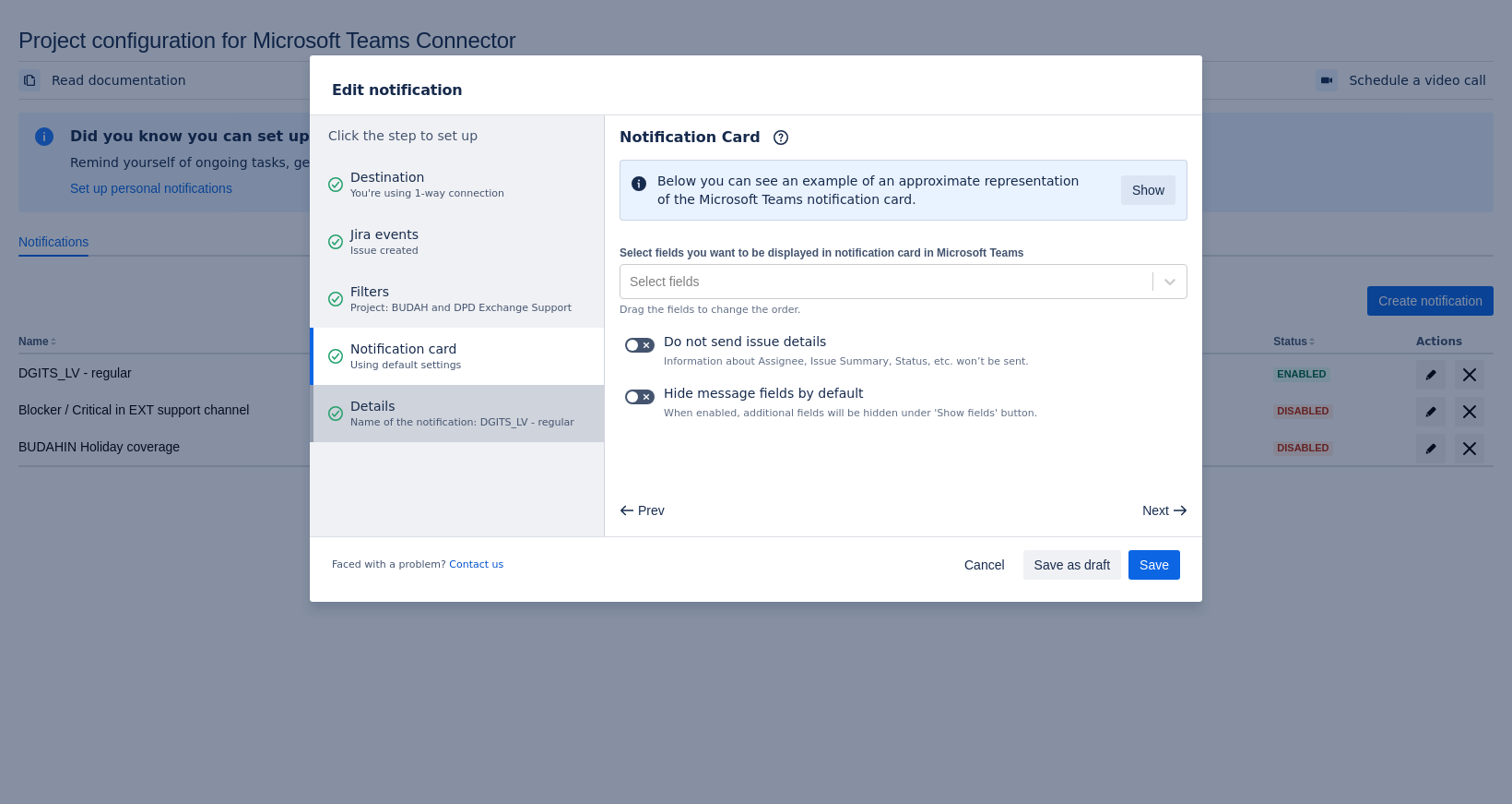
click at [502, 404] on span "Details" at bounding box center [462, 406] width 224 height 18
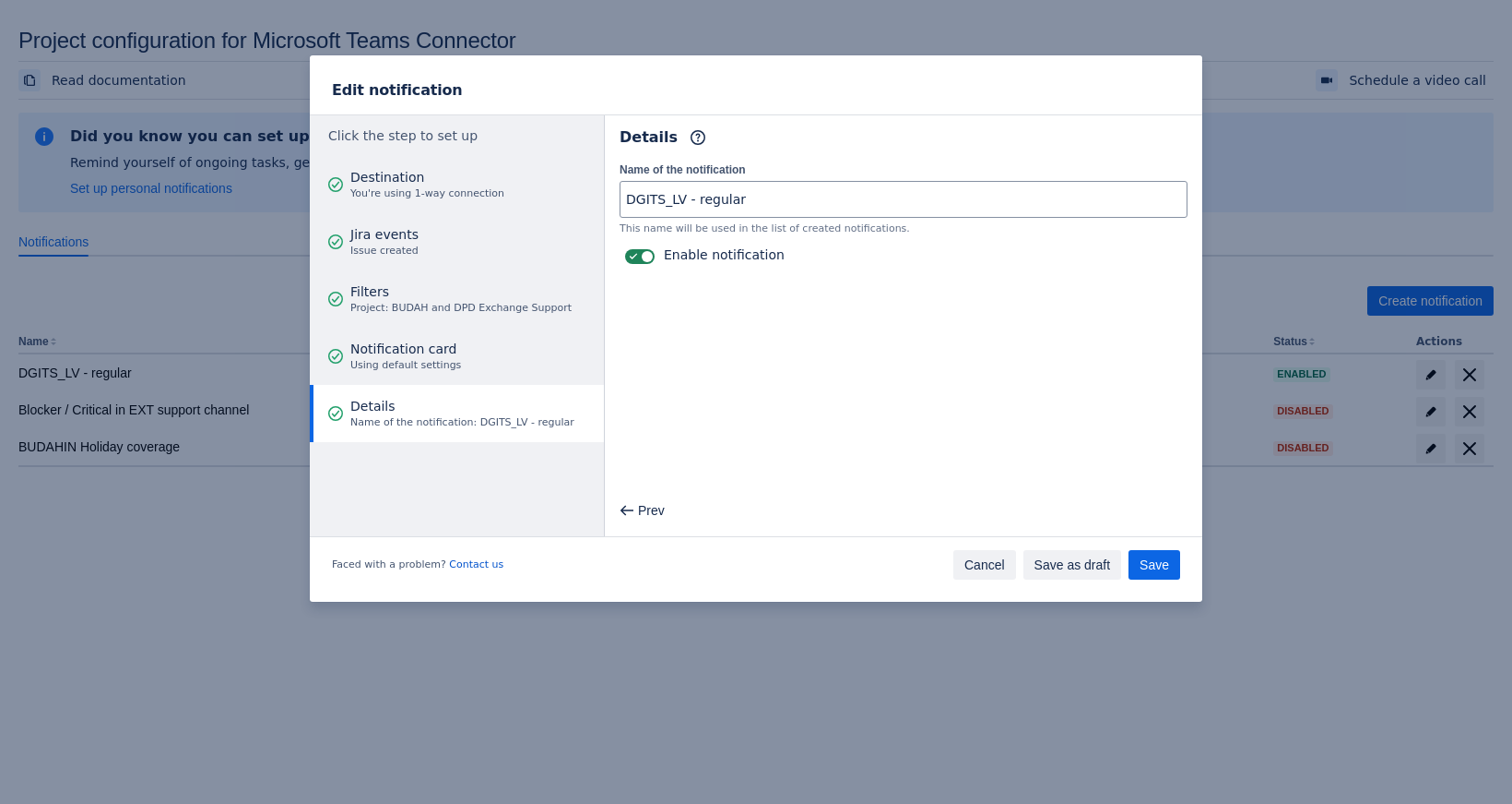
click at [996, 567] on span "Cancel" at bounding box center [985, 564] width 41 height 29
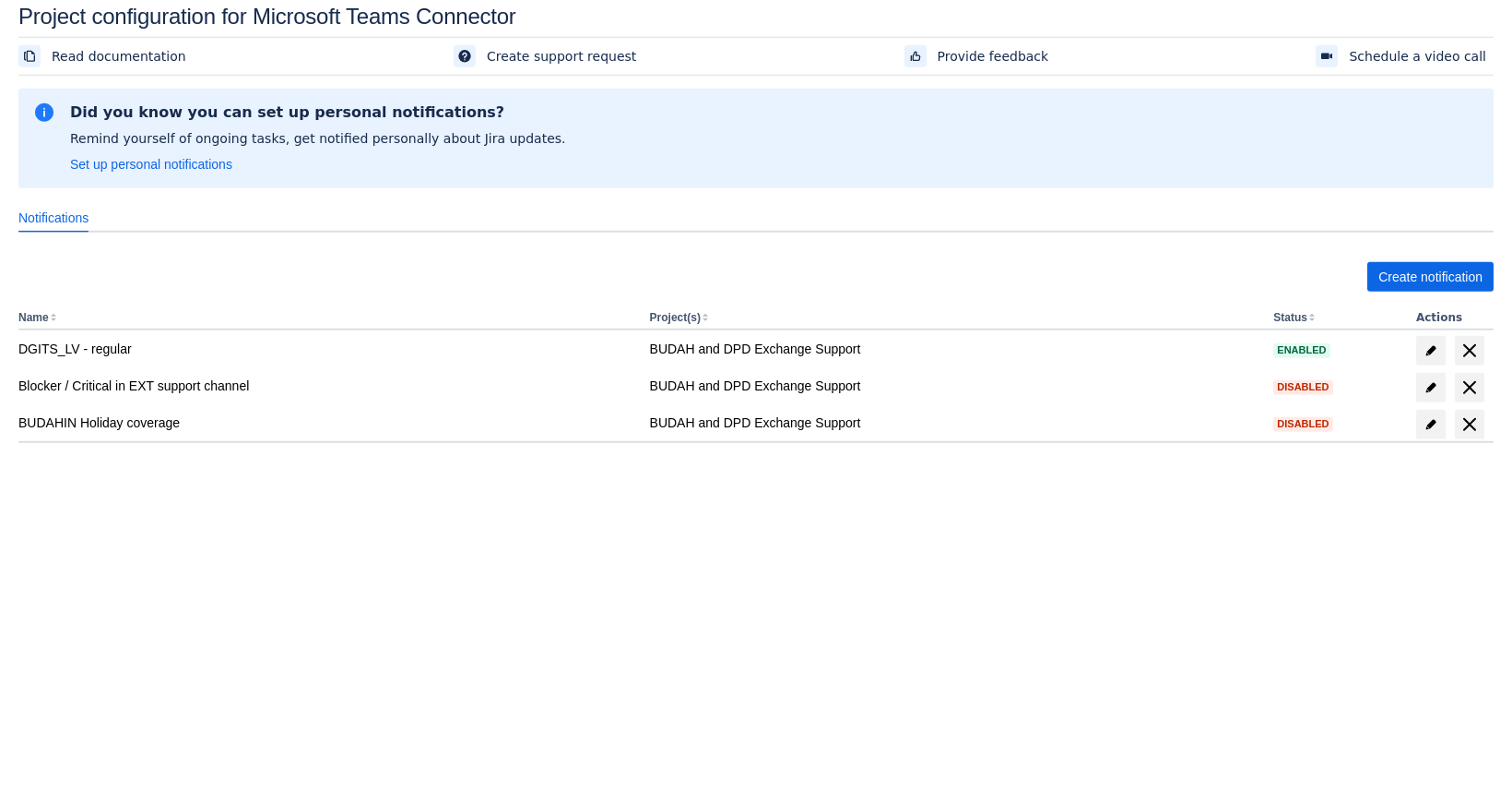
scroll to position [28, 0]
